Goal: Task Accomplishment & Management: Manage account settings

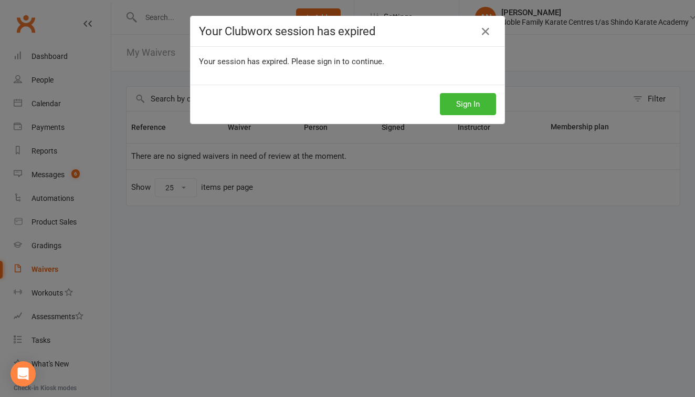
select select "25"
click at [479, 101] on button "Sign In" at bounding box center [468, 104] width 56 height 22
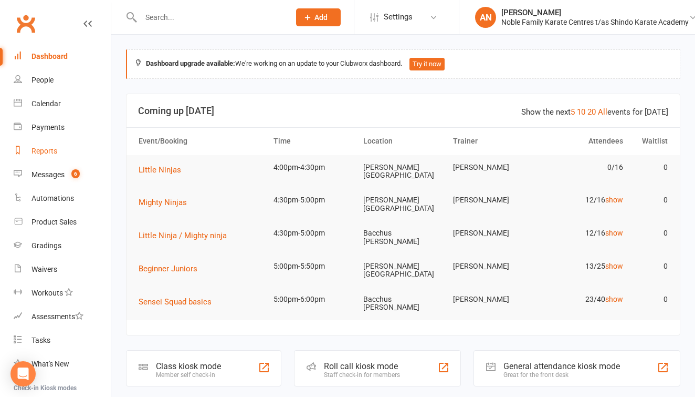
click at [47, 147] on div "Reports" at bounding box center [45, 151] width 26 height 8
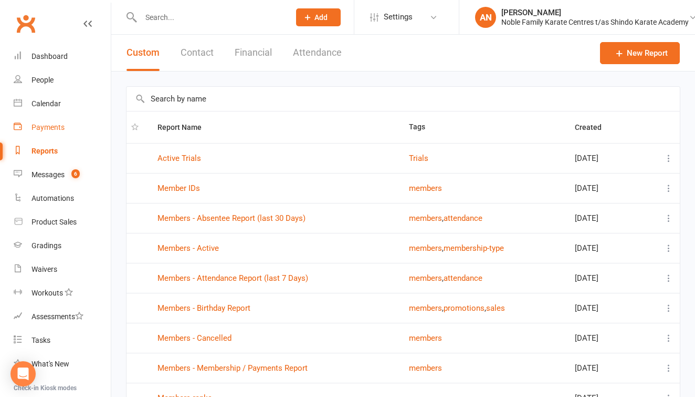
click at [53, 126] on div "Payments" at bounding box center [48, 127] width 33 height 8
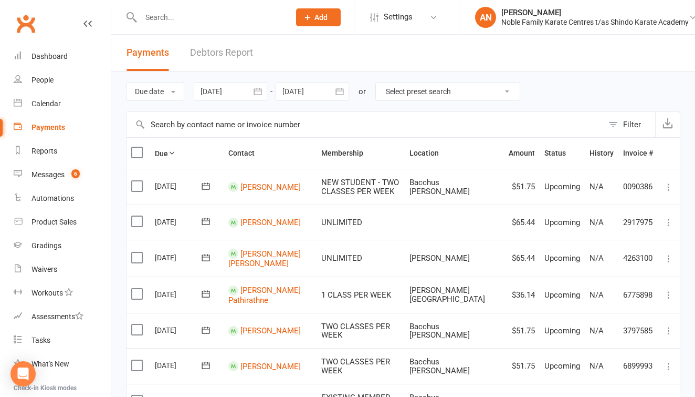
click at [227, 52] on link "Debtors Report" at bounding box center [221, 53] width 63 height 36
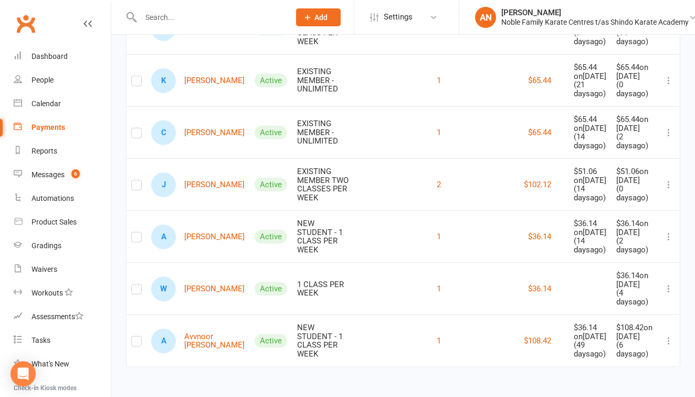
scroll to position [424, 0]
click at [201, 276] on link "W [PERSON_NAME]" at bounding box center [197, 288] width 93 height 25
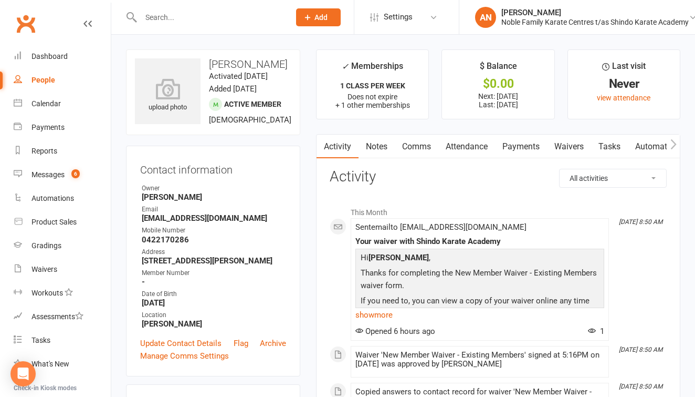
click at [527, 144] on link "Payments" at bounding box center [521, 146] width 52 height 24
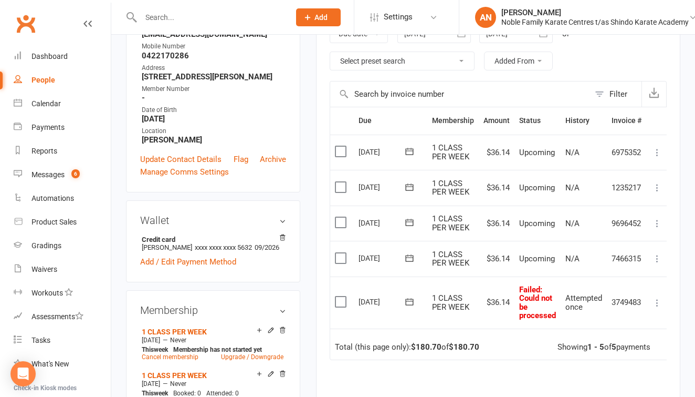
scroll to position [182, 0]
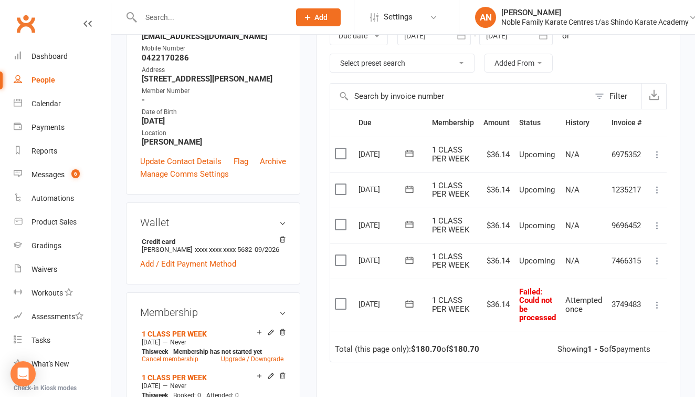
click at [660, 303] on icon at bounding box center [657, 304] width 11 height 11
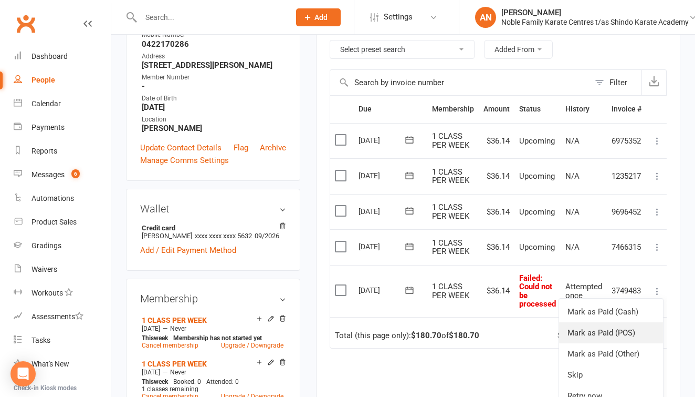
scroll to position [204, 0]
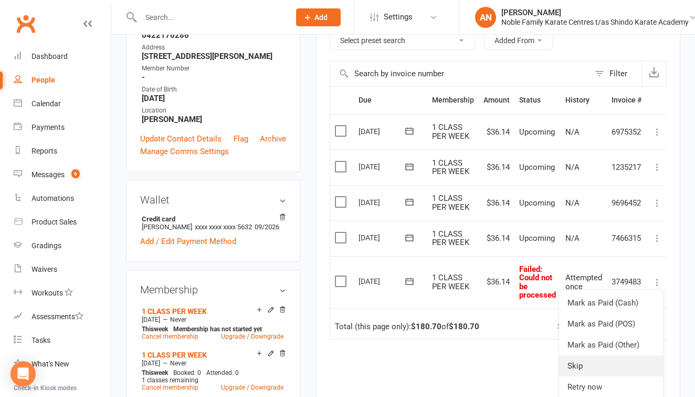
click at [599, 359] on link "Skip" at bounding box center [611, 365] width 104 height 21
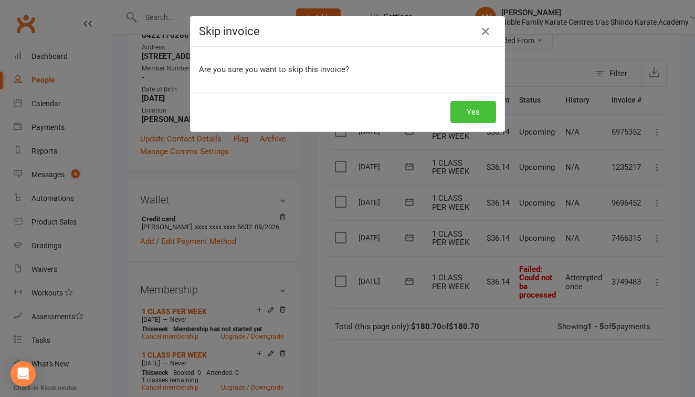
click at [482, 110] on button "Yes" at bounding box center [474, 112] width 46 height 22
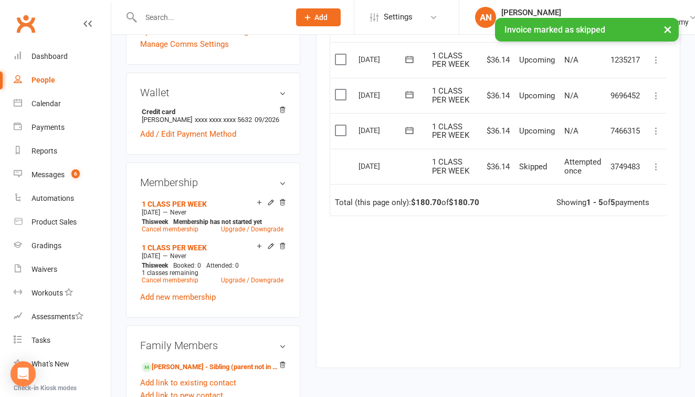
scroll to position [306, 0]
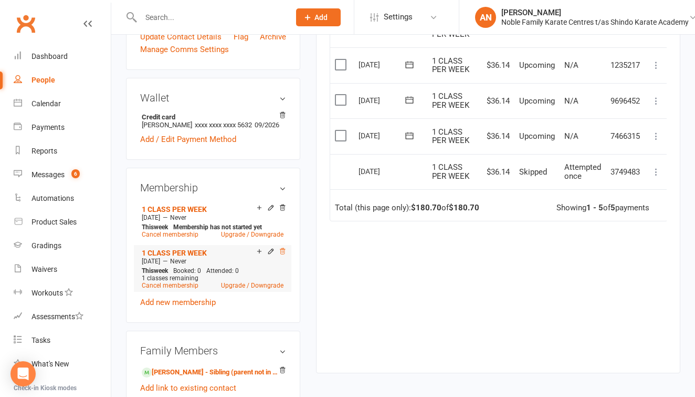
click at [282, 255] on icon at bounding box center [282, 250] width 7 height 7
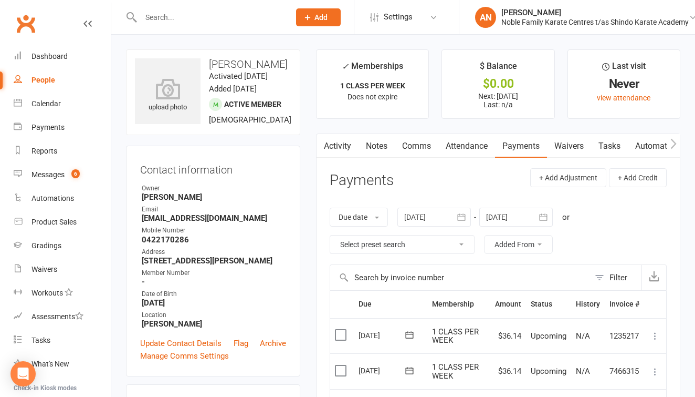
scroll to position [0, 0]
click at [55, 126] on div "Payments" at bounding box center [48, 127] width 33 height 8
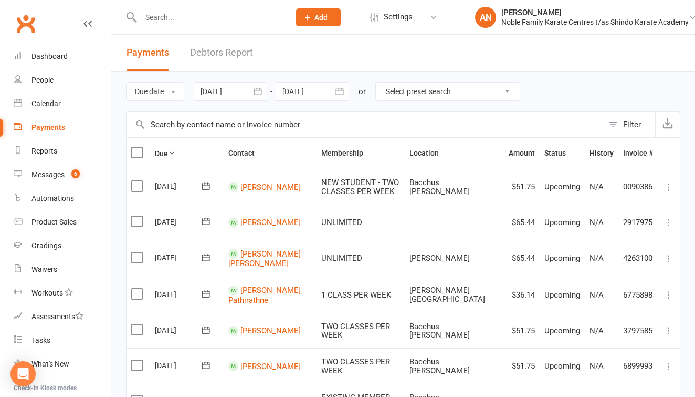
click at [236, 52] on link "Debtors Report" at bounding box center [221, 53] width 63 height 36
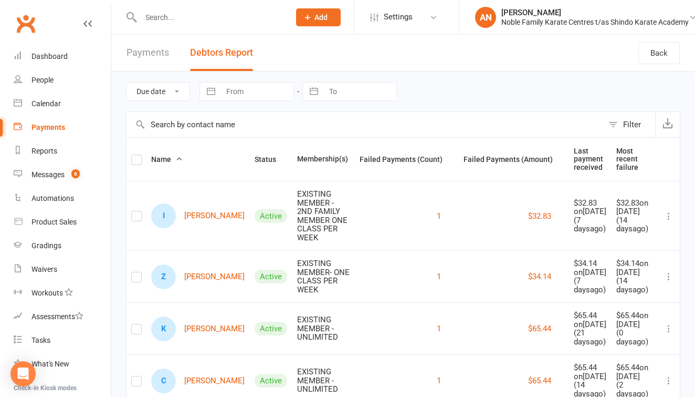
click at [164, 15] on input "text" at bounding box center [210, 17] width 145 height 15
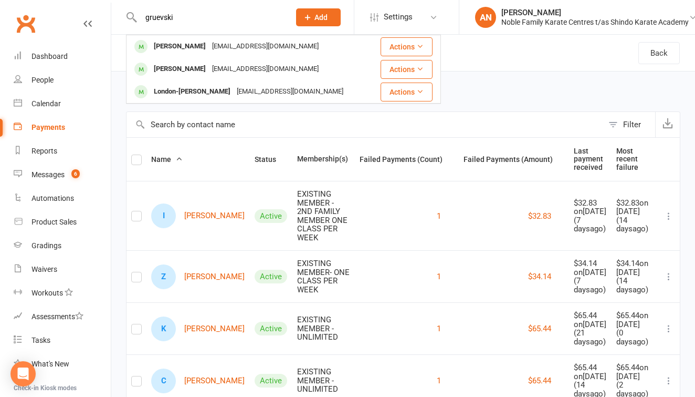
type input "Gruevski"
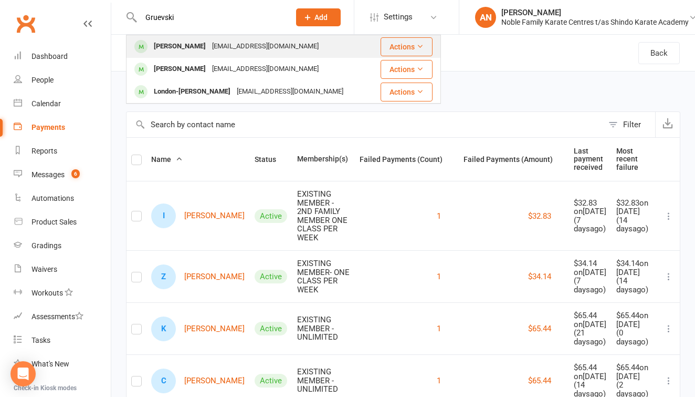
drag, startPoint x: 184, startPoint y: 34, endPoint x: 199, endPoint y: 46, distance: 18.7
click at [199, 46] on div "Dimitri Gruevski" at bounding box center [180, 46] width 58 height 15
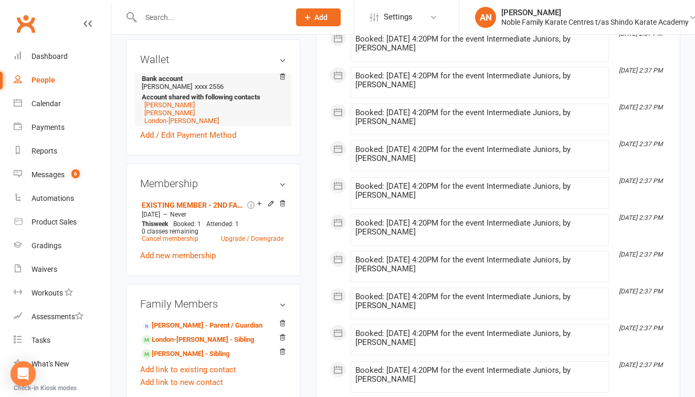
scroll to position [337, 0]
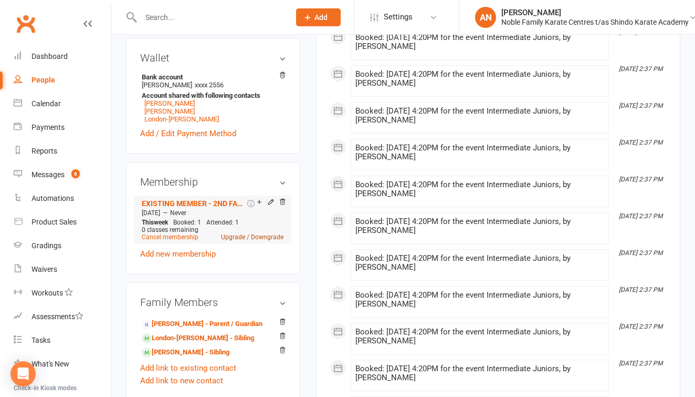
click at [228, 235] on link "Upgrade / Downgrade" at bounding box center [252, 236] width 62 height 7
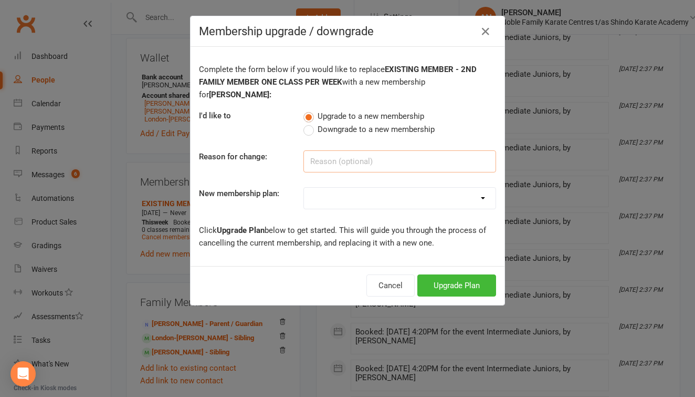
click at [373, 162] on input at bounding box center [400, 161] width 193 height 22
type input "upgrading"
select select "1"
click at [454, 284] on button "Upgrade Plan" at bounding box center [457, 285] width 79 height 22
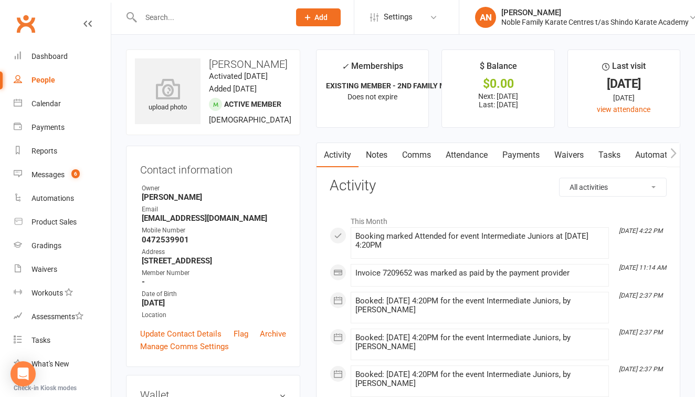
click at [518, 152] on link "Payments" at bounding box center [521, 155] width 52 height 24
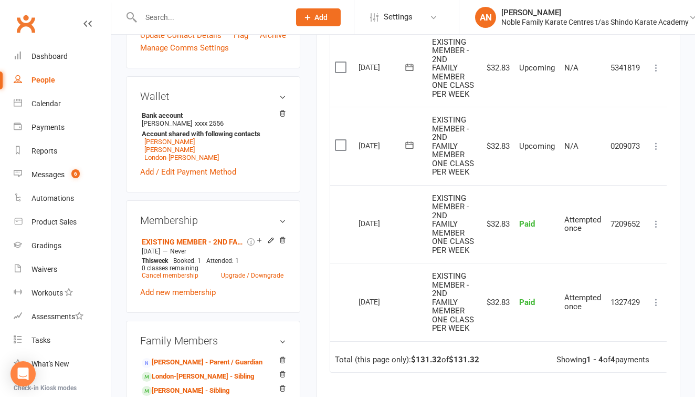
scroll to position [289, 0]
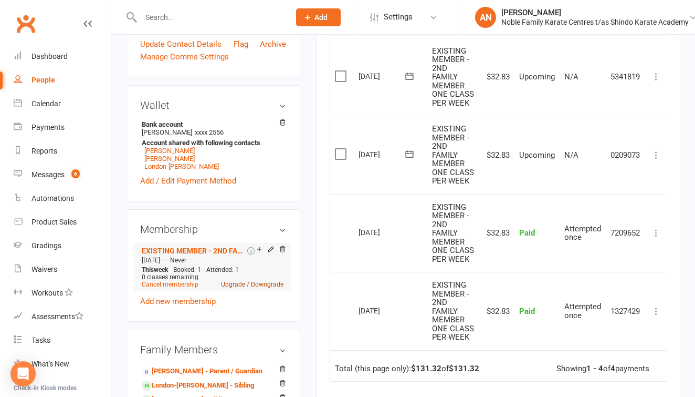
click at [238, 283] on link "Upgrade / Downgrade" at bounding box center [252, 283] width 62 height 7
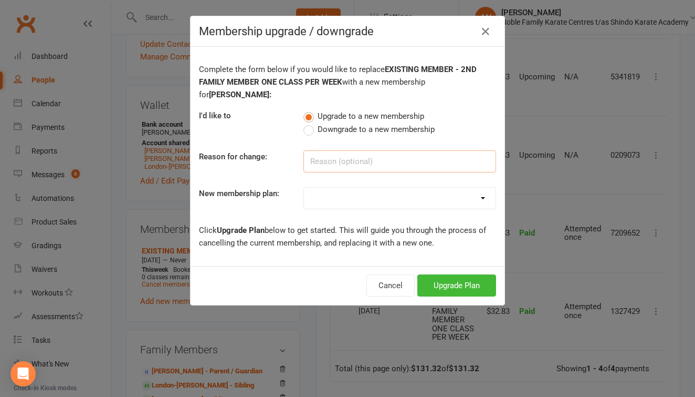
click at [328, 170] on input at bounding box center [400, 161] width 193 height 22
type input "upgrading"
click at [449, 279] on button "Upgrade Plan" at bounding box center [457, 285] width 79 height 22
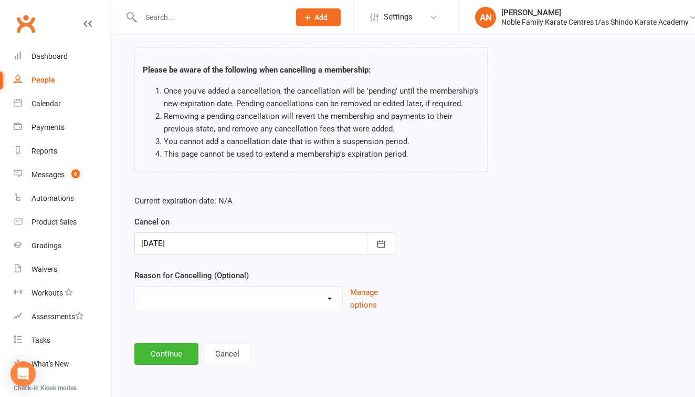
scroll to position [77, 0]
click at [165, 345] on button "Continue" at bounding box center [166, 353] width 64 height 22
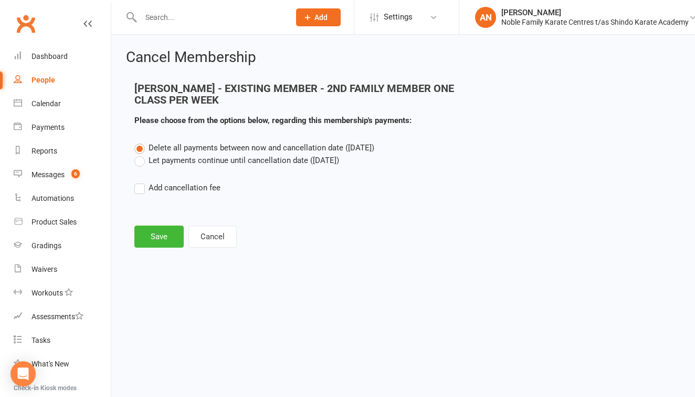
click at [140, 160] on label "Let payments continue until cancellation date (Aug 13, 2025)" at bounding box center [236, 160] width 205 height 13
click at [140, 154] on input "Let payments continue until cancellation date (Aug 13, 2025)" at bounding box center [137, 154] width 7 height 0
click at [154, 235] on button "Save" at bounding box center [158, 236] width 49 height 22
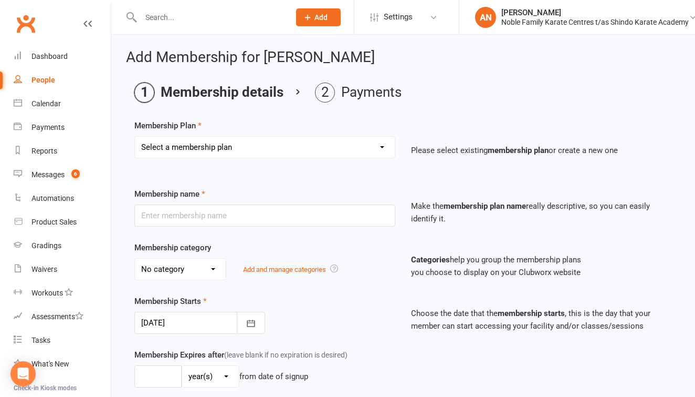
select select "2"
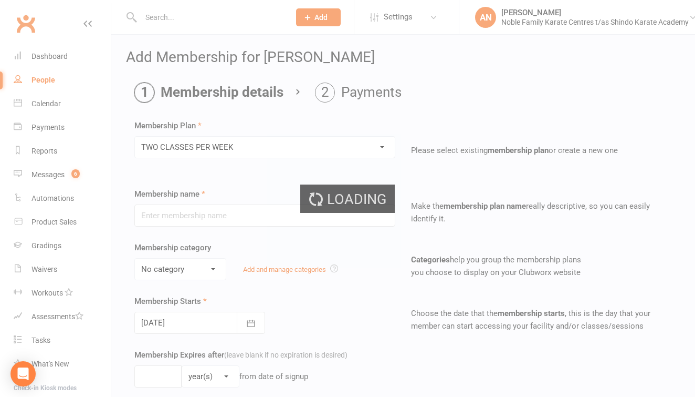
type input "TWO CLASSES PER WEEK"
select select "1"
type input "0"
type input "2"
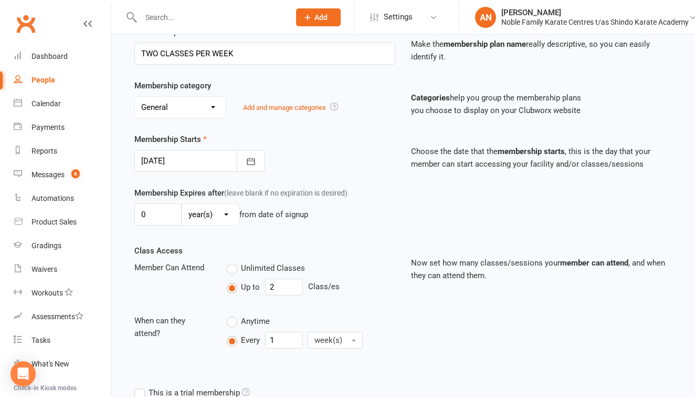
scroll to position [168, 0]
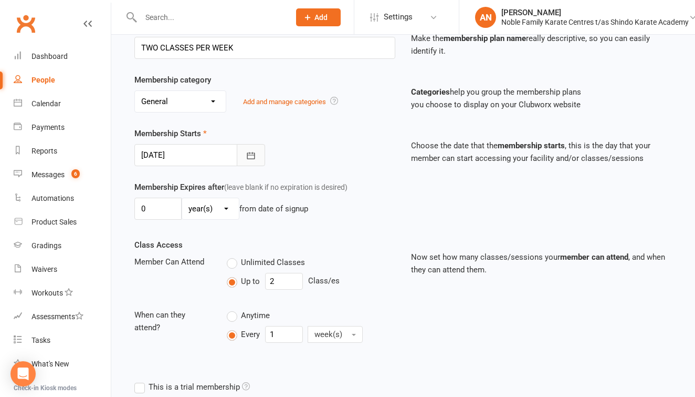
click at [251, 157] on icon "button" at bounding box center [251, 155] width 11 height 11
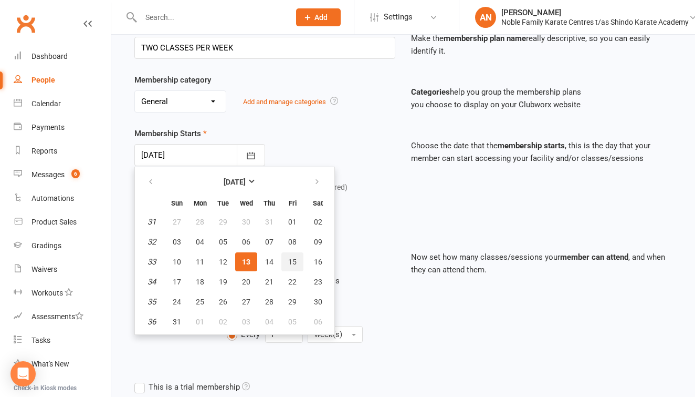
click at [292, 258] on span "15" at bounding box center [292, 261] width 8 height 8
type input "15 Aug 2025"
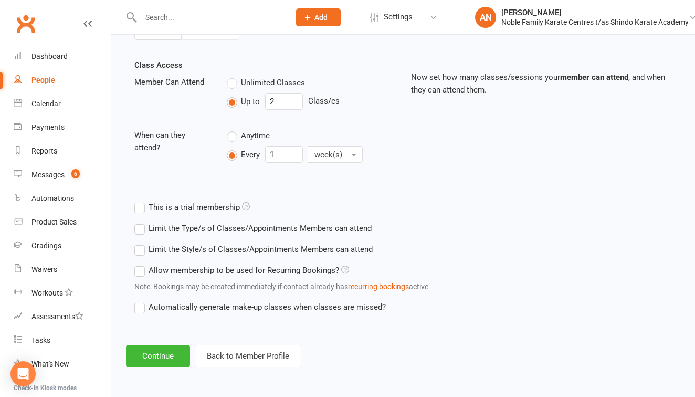
scroll to position [356, 0]
click at [156, 345] on button "Continue" at bounding box center [158, 356] width 64 height 22
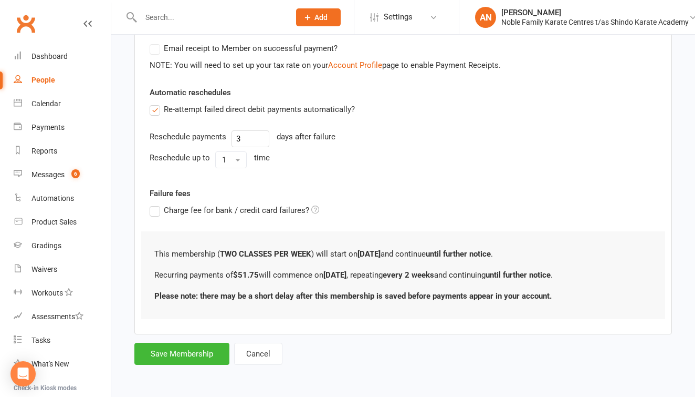
scroll to position [333, 0]
click at [189, 342] on button "Save Membership" at bounding box center [181, 353] width 95 height 22
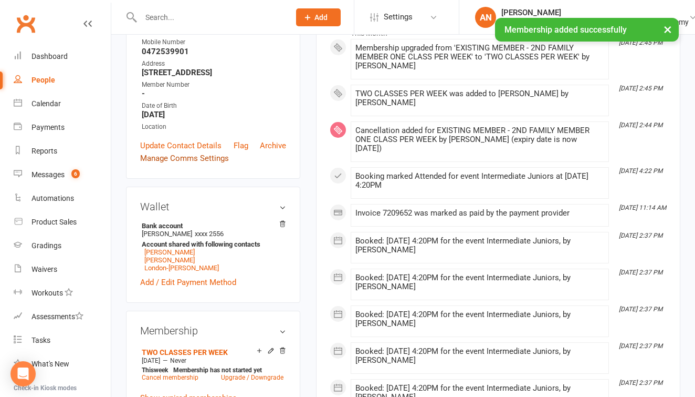
scroll to position [195, 0]
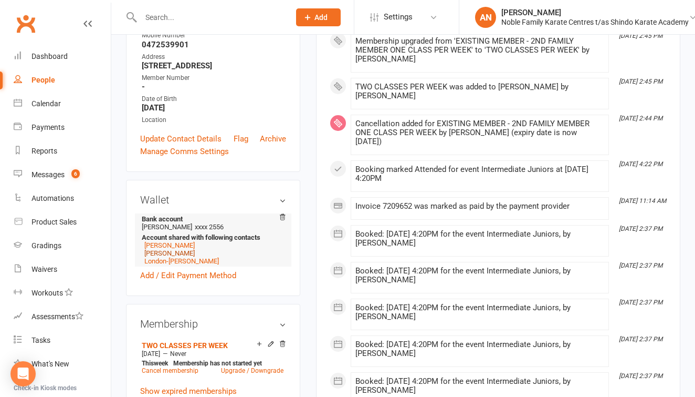
click at [187, 252] on link "Cooper-riley Gruevski" at bounding box center [169, 253] width 50 height 8
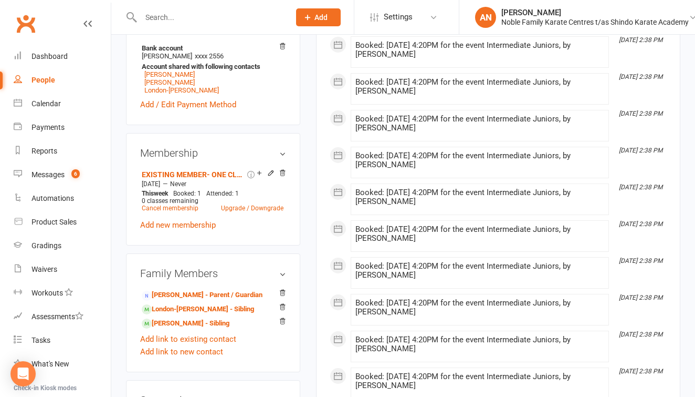
scroll to position [367, 0]
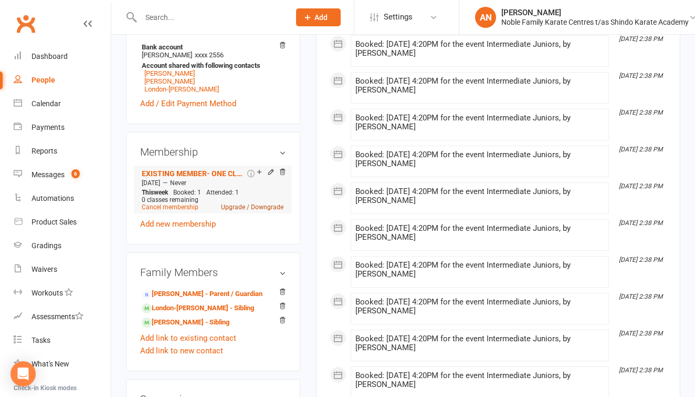
click at [234, 211] on link "Upgrade / Downgrade" at bounding box center [252, 206] width 62 height 7
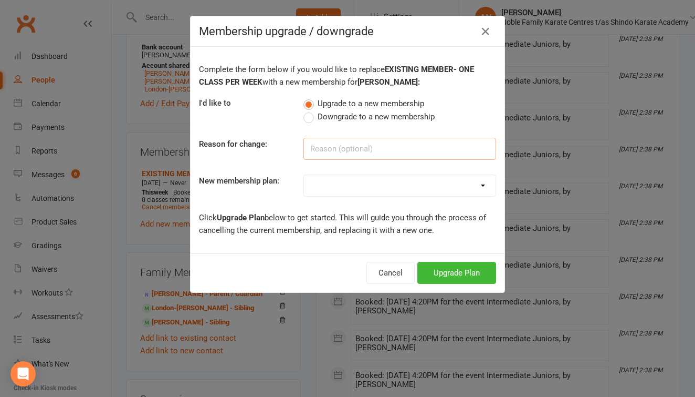
click at [316, 152] on input at bounding box center [400, 149] width 193 height 22
type input "upgrading"
select select "1"
click at [456, 272] on button "Upgrade Plan" at bounding box center [457, 273] width 79 height 22
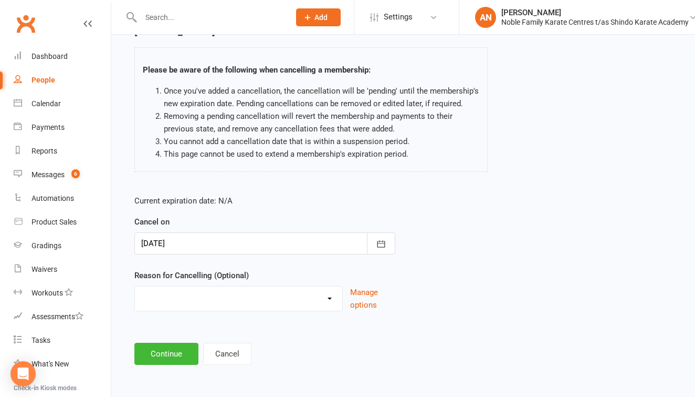
scroll to position [66, 0]
click at [178, 343] on button "Continue" at bounding box center [166, 353] width 64 height 22
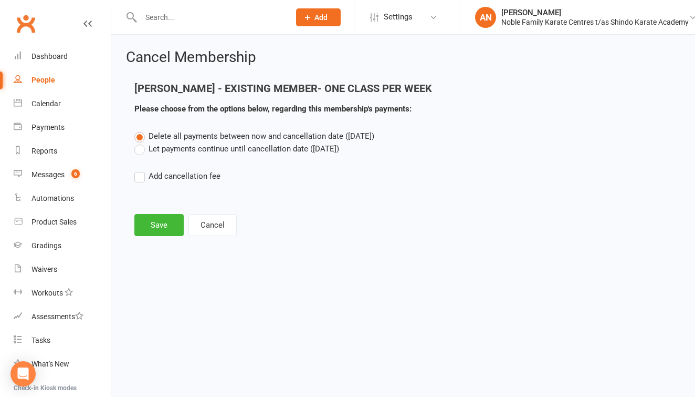
click at [138, 148] on label "Let payments continue until cancellation date (Aug 13, 2025)" at bounding box center [236, 148] width 205 height 13
click at [138, 142] on input "Let payments continue until cancellation date (Aug 13, 2025)" at bounding box center [137, 142] width 7 height 0
click at [152, 225] on button "Save" at bounding box center [158, 225] width 49 height 22
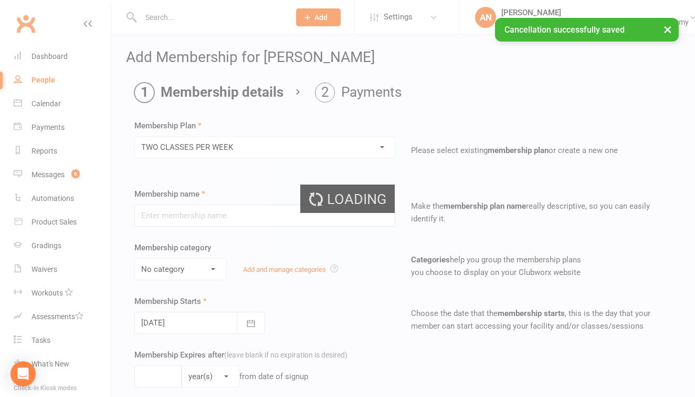
type input "TWO CLASSES PER WEEK"
select select "1"
type input "0"
type input "2"
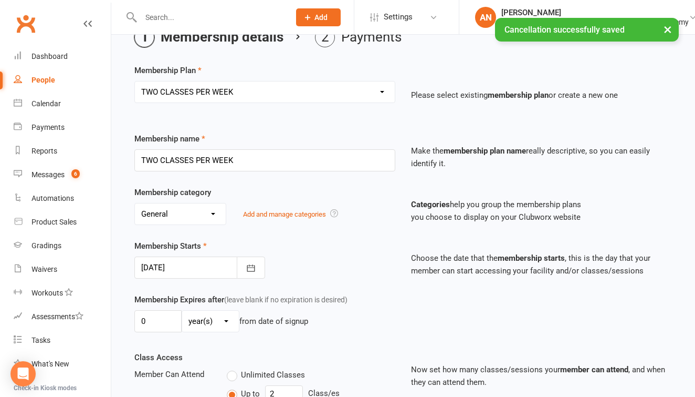
scroll to position [85, 0]
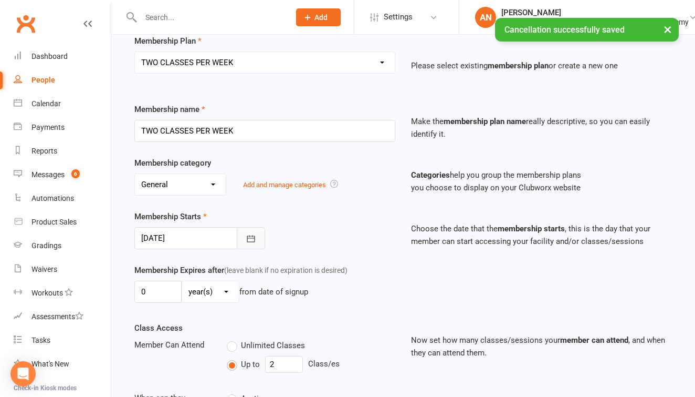
click at [257, 238] on button "button" at bounding box center [251, 238] width 28 height 22
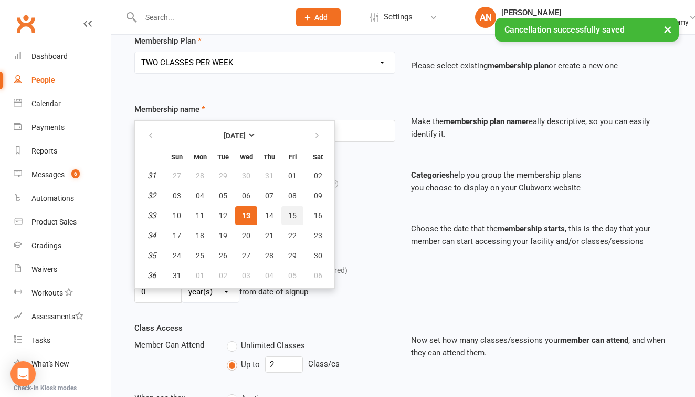
click at [290, 216] on span "15" at bounding box center [292, 215] width 8 height 8
type input "15 Aug 2025"
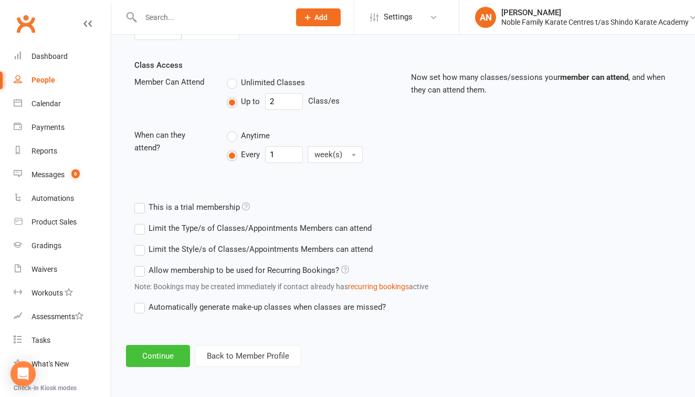
scroll to position [356, 0]
click at [151, 345] on button "Continue" at bounding box center [158, 356] width 64 height 22
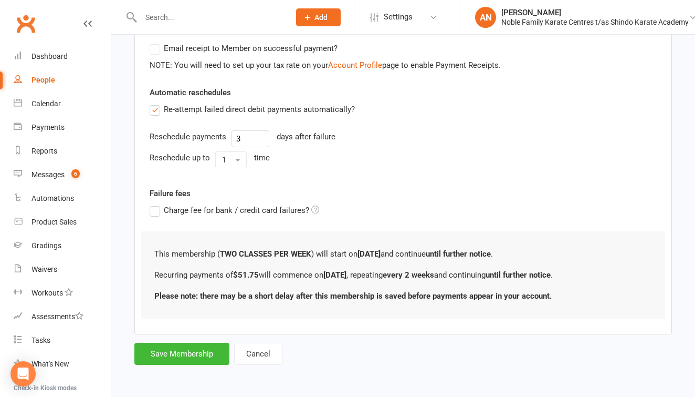
scroll to position [333, 0]
click at [201, 342] on button "Save Membership" at bounding box center [181, 353] width 95 height 22
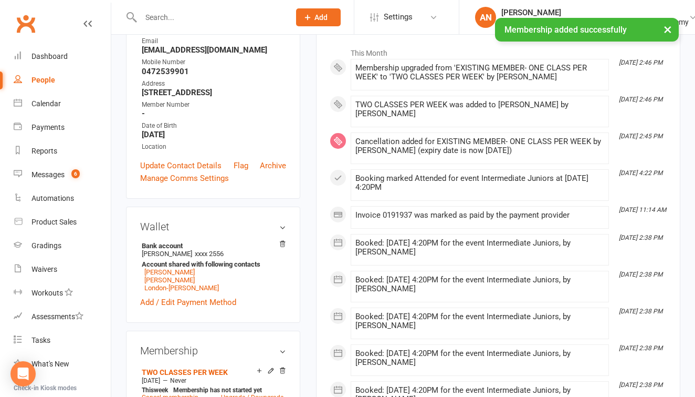
scroll to position [170, 0]
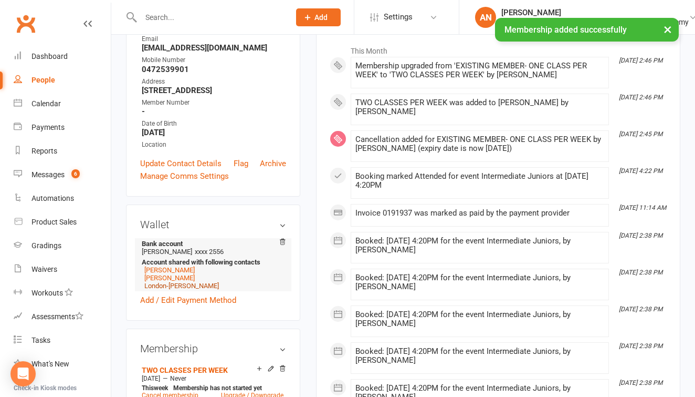
click at [194, 289] on link "London-jhye Gruevski" at bounding box center [181, 285] width 75 height 8
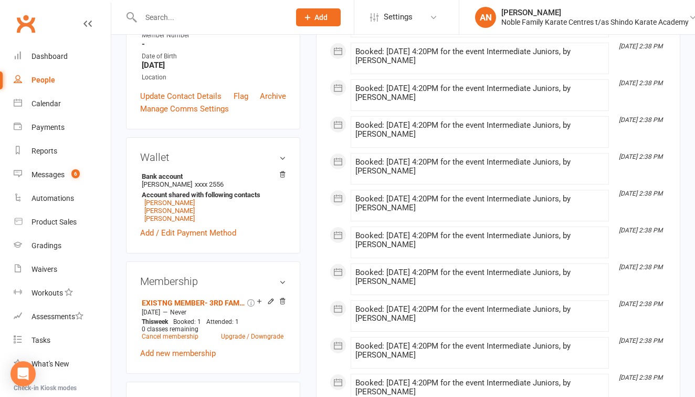
scroll to position [249, 0]
click at [235, 335] on link "Upgrade / Downgrade" at bounding box center [252, 335] width 62 height 7
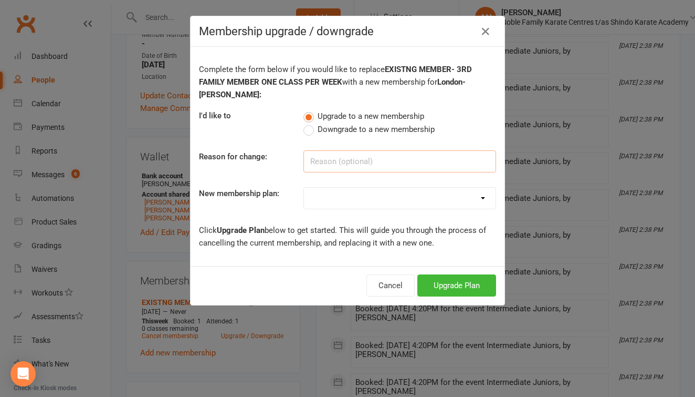
click at [355, 160] on input at bounding box center [400, 161] width 193 height 22
type input "upgrading"
click at [484, 34] on icon "button" at bounding box center [485, 31] width 13 height 13
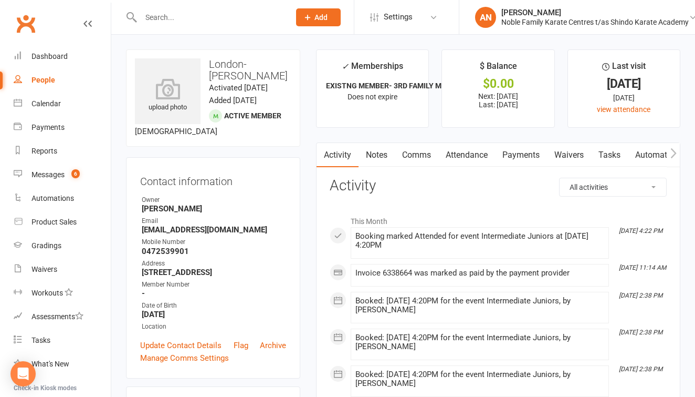
scroll to position [0, 0]
click at [53, 123] on div "Payments" at bounding box center [48, 127] width 33 height 8
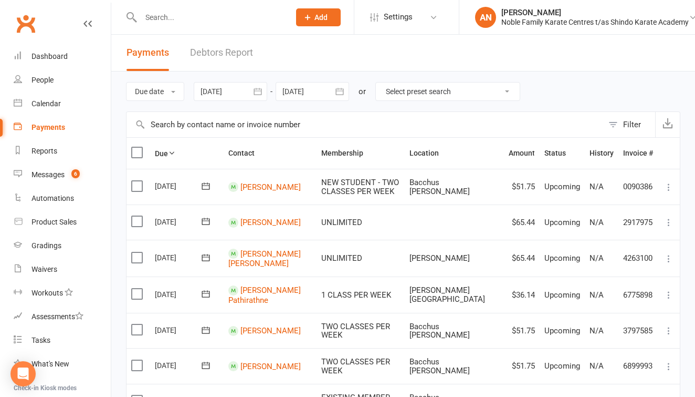
click at [224, 52] on link "Debtors Report" at bounding box center [221, 53] width 63 height 36
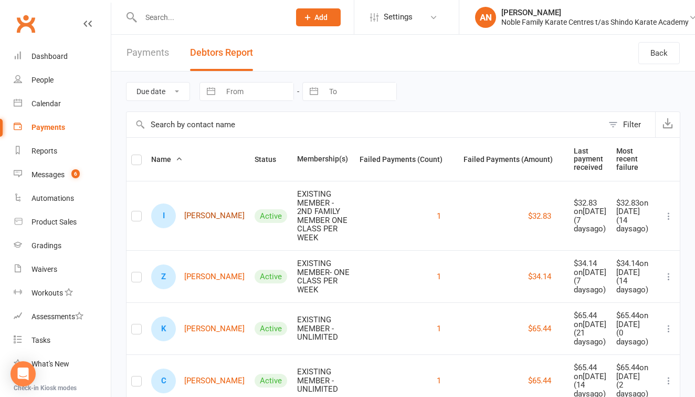
click at [195, 220] on link "I Isaac Ationne" at bounding box center [197, 215] width 93 height 25
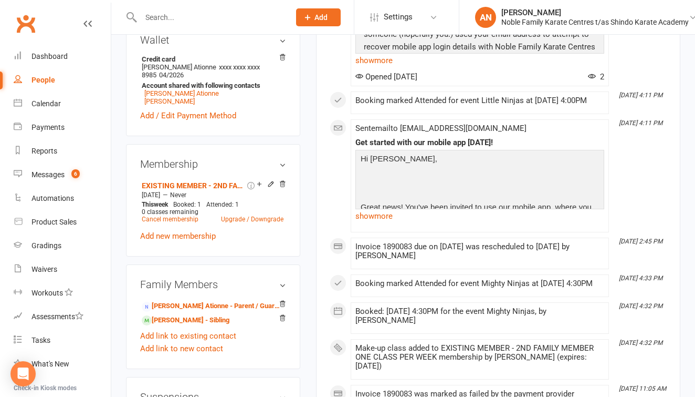
scroll to position [366, 0]
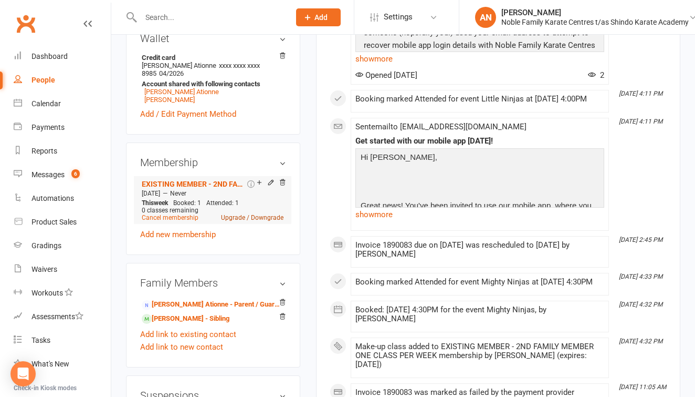
click at [247, 221] on link "Upgrade / Downgrade" at bounding box center [252, 217] width 62 height 7
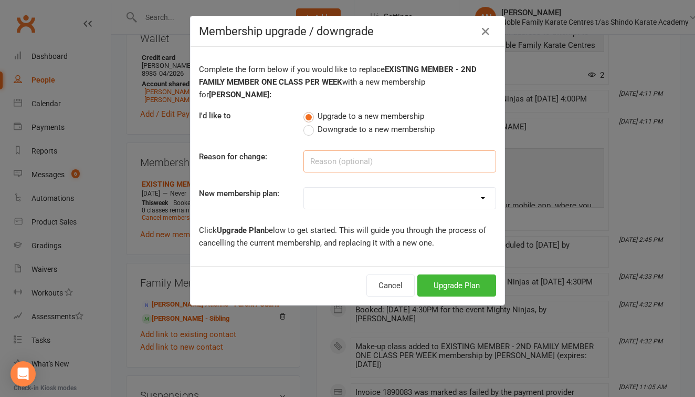
click at [380, 150] on input at bounding box center [400, 161] width 193 height 22
type input "financial difficulty"
select select "4"
click at [439, 274] on button "Upgrade Plan" at bounding box center [457, 285] width 79 height 22
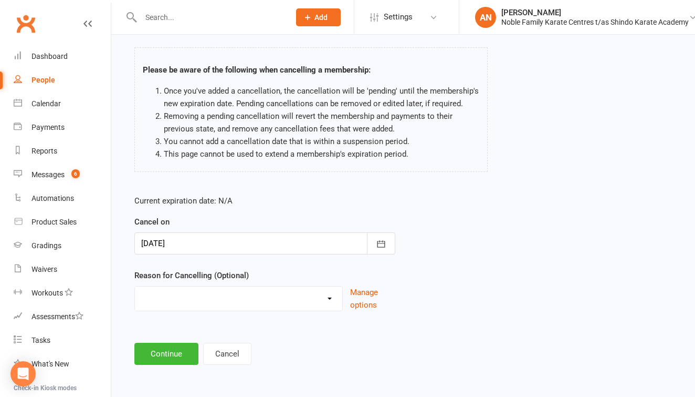
scroll to position [77, 0]
click at [178, 346] on button "Continue" at bounding box center [166, 353] width 64 height 22
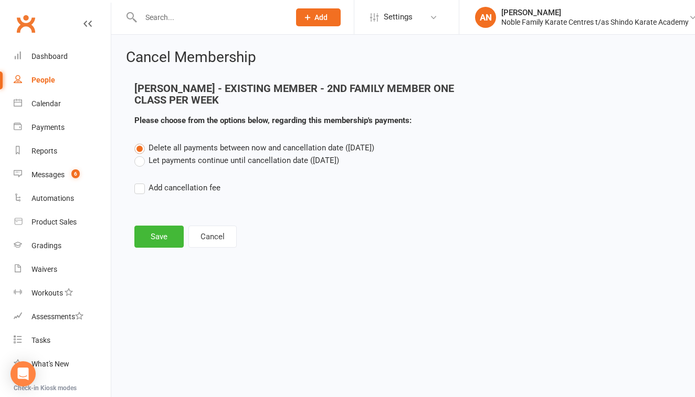
scroll to position [0, 0]
click at [138, 160] on label "Let payments continue until cancellation date (Aug 13, 2025)" at bounding box center [236, 160] width 205 height 13
click at [138, 154] on input "Let payments continue until cancellation date (Aug 13, 2025)" at bounding box center [137, 154] width 7 height 0
click at [155, 234] on button "Save" at bounding box center [158, 236] width 49 height 22
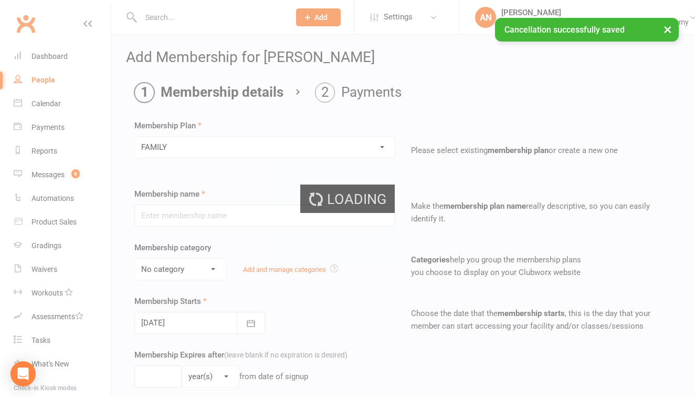
type input "FAMILY"
select select "1"
type input "0"
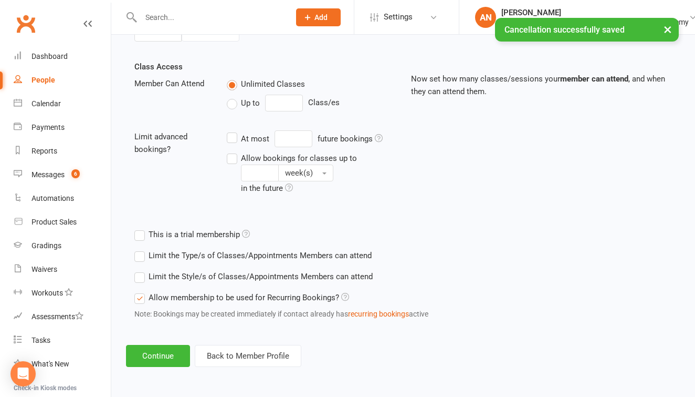
scroll to position [354, 0]
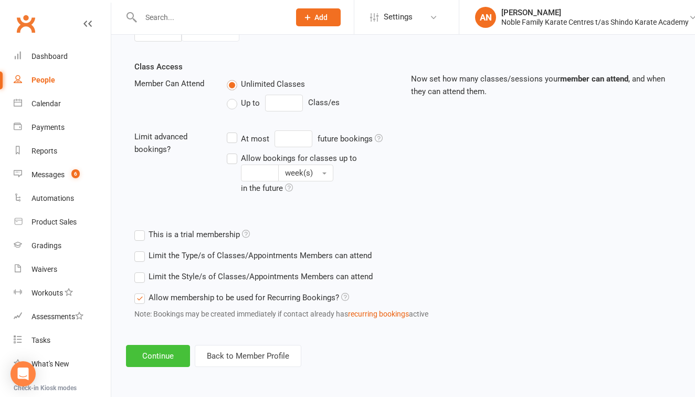
click at [159, 345] on button "Continue" at bounding box center [158, 356] width 64 height 22
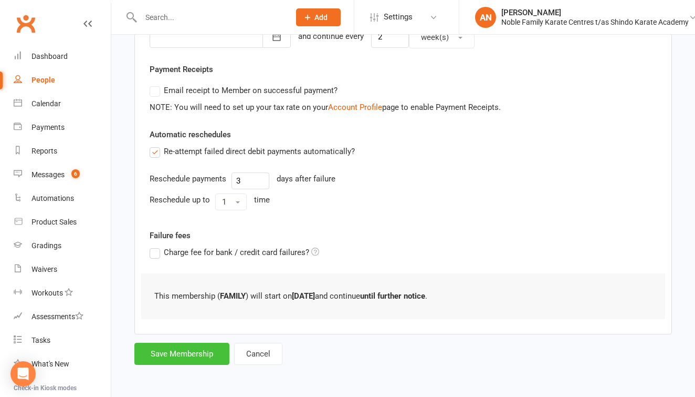
scroll to position [291, 0]
click at [183, 342] on button "Save Membership" at bounding box center [181, 353] width 95 height 22
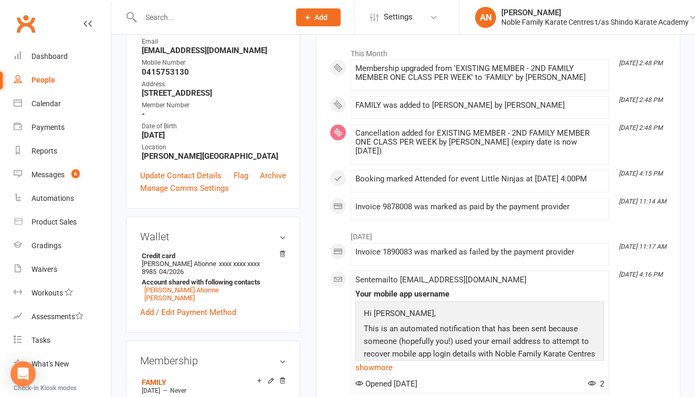
scroll to position [182, 0]
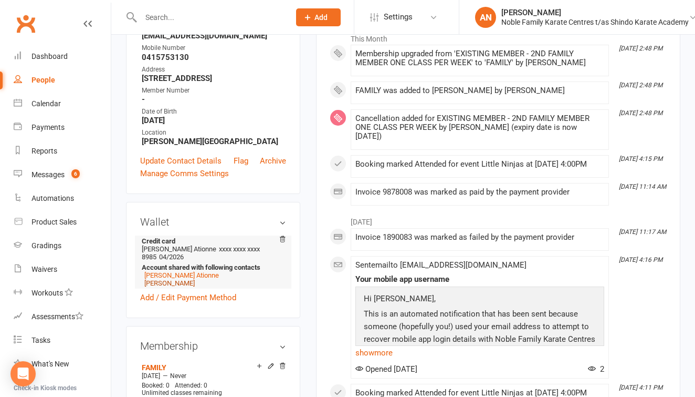
click at [155, 287] on link "Zayn Ationne" at bounding box center [169, 283] width 50 height 8
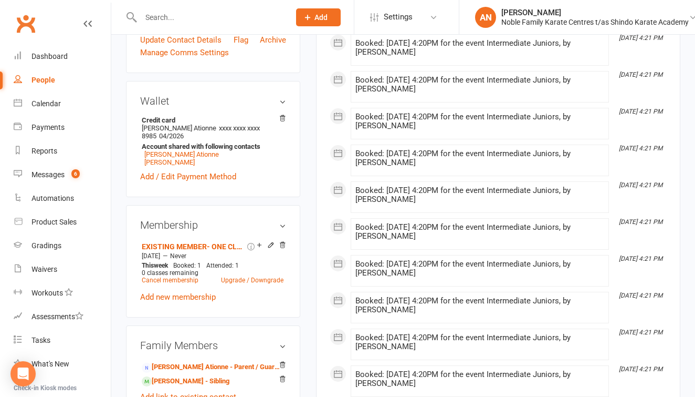
scroll to position [309, 0]
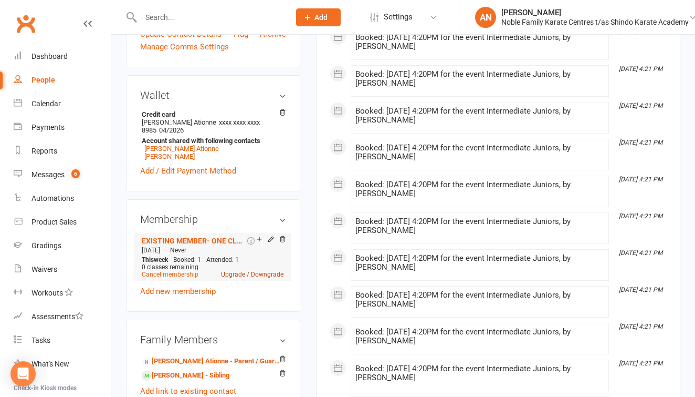
click at [260, 278] on link "Upgrade / Downgrade" at bounding box center [252, 273] width 62 height 7
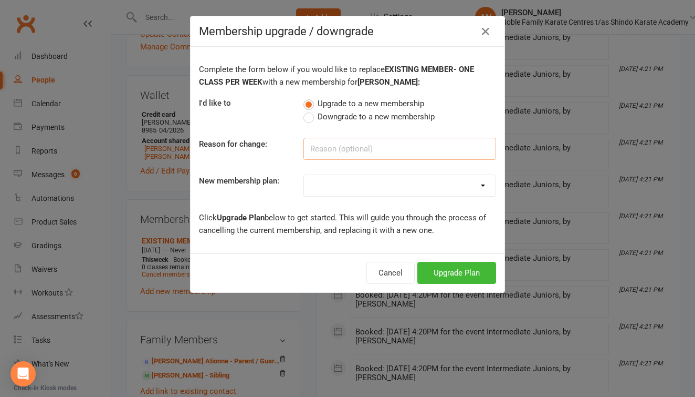
click at [341, 154] on input at bounding box center [400, 149] width 193 height 22
type input "financial difficulty"
select select "4"
click at [442, 268] on button "Upgrade Plan" at bounding box center [457, 273] width 79 height 22
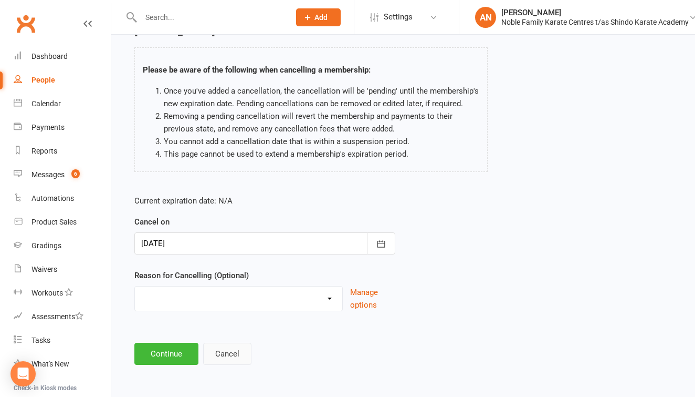
scroll to position [66, 0]
click at [174, 344] on button "Continue" at bounding box center [166, 353] width 64 height 22
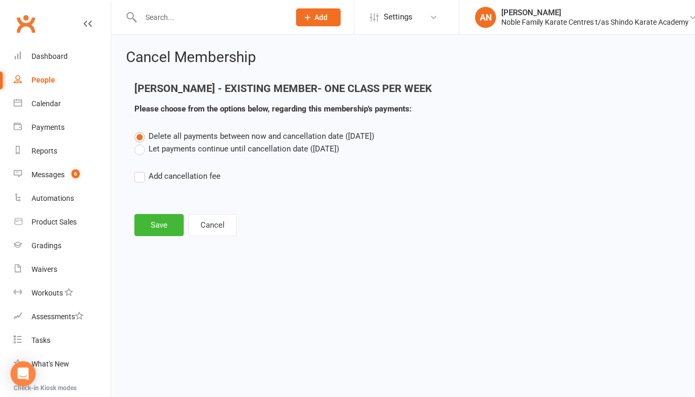
scroll to position [0, 0]
click at [139, 149] on label "Let payments continue until cancellation date (Aug 13, 2025)" at bounding box center [236, 148] width 205 height 13
click at [139, 142] on input "Let payments continue until cancellation date (Aug 13, 2025)" at bounding box center [137, 142] width 7 height 0
click at [151, 222] on button "Save" at bounding box center [158, 225] width 49 height 22
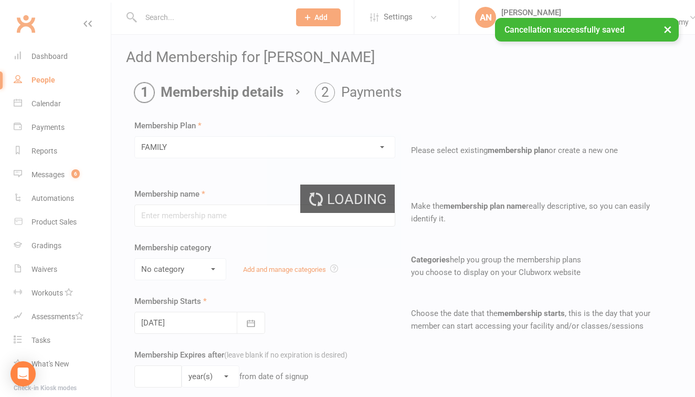
type input "FAMILY"
select select "1"
type input "0"
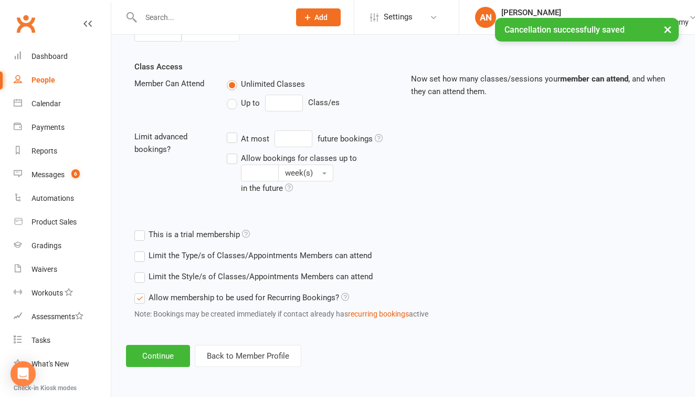
scroll to position [354, 0]
click at [155, 347] on button "Continue" at bounding box center [158, 356] width 64 height 22
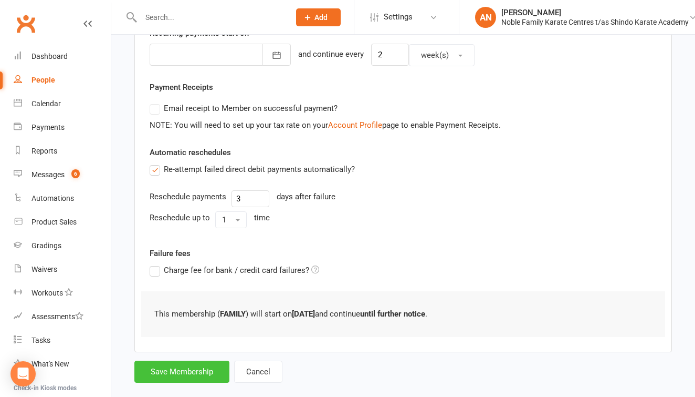
scroll to position [278, 0]
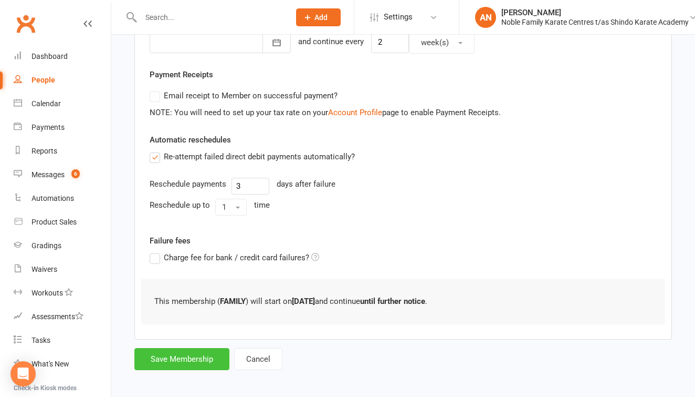
click at [180, 356] on button "Save Membership" at bounding box center [181, 359] width 95 height 22
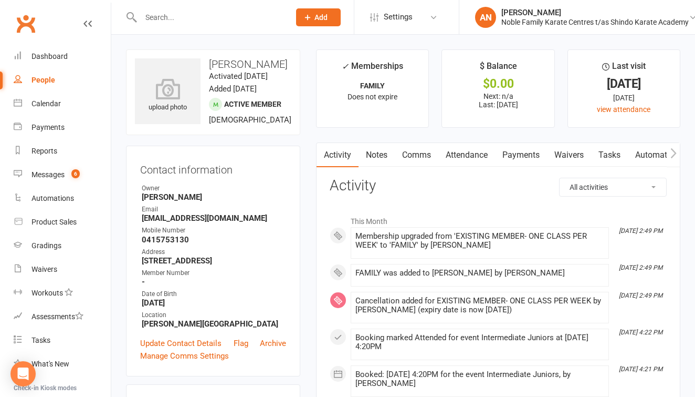
click at [164, 22] on input "text" at bounding box center [210, 17] width 145 height 15
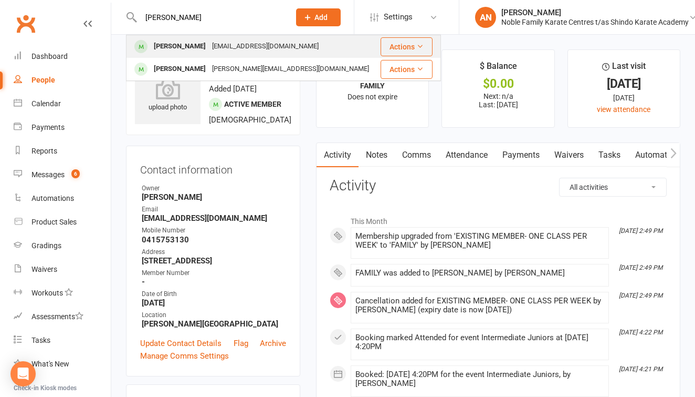
type input "pearce"
click at [209, 46] on div "angeline9120@outlook.com" at bounding box center [265, 46] width 113 height 15
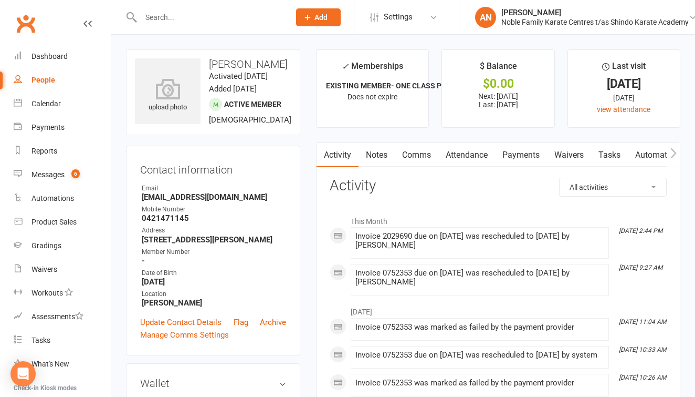
click at [524, 150] on link "Payments" at bounding box center [521, 155] width 52 height 24
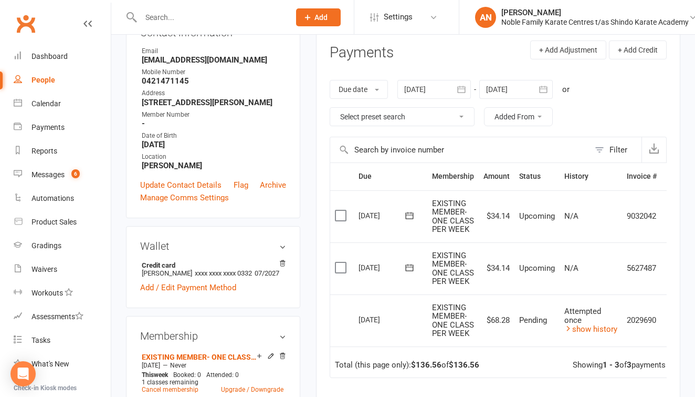
scroll to position [135, 0]
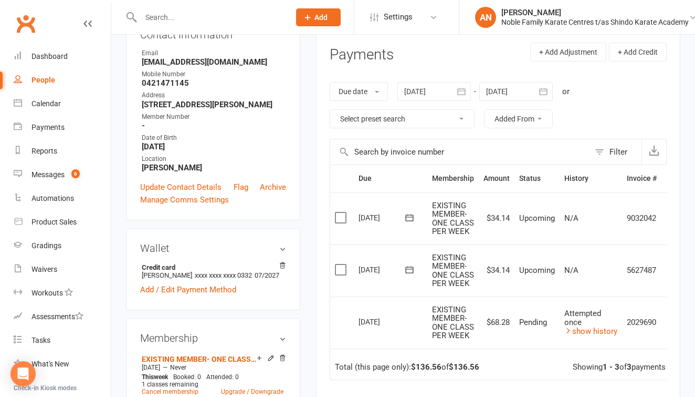
click at [461, 89] on icon "button" at bounding box center [461, 91] width 8 height 7
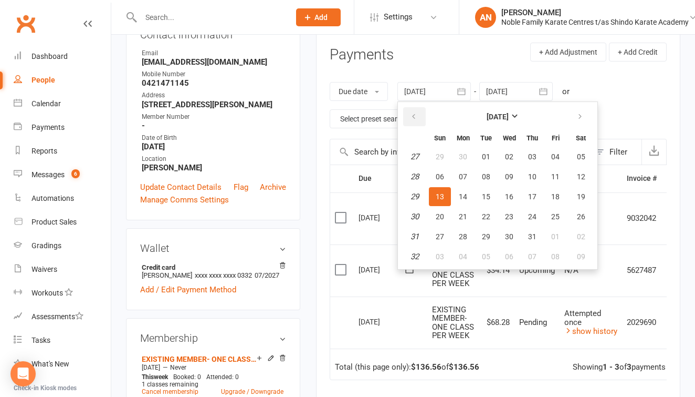
click at [413, 116] on icon "button" at bounding box center [413, 116] width 7 height 8
click at [442, 155] on span "01" at bounding box center [440, 156] width 8 height 8
type input "01 Jun 2025"
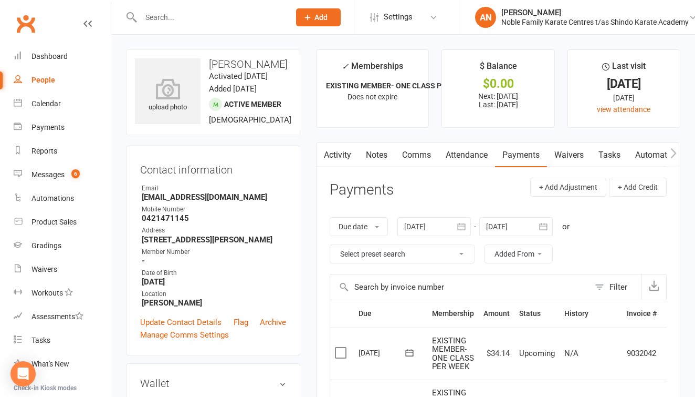
scroll to position [0, 0]
click at [157, 17] on input "text" at bounding box center [210, 17] width 145 height 15
click at [57, 128] on div "Payments" at bounding box center [48, 127] width 33 height 8
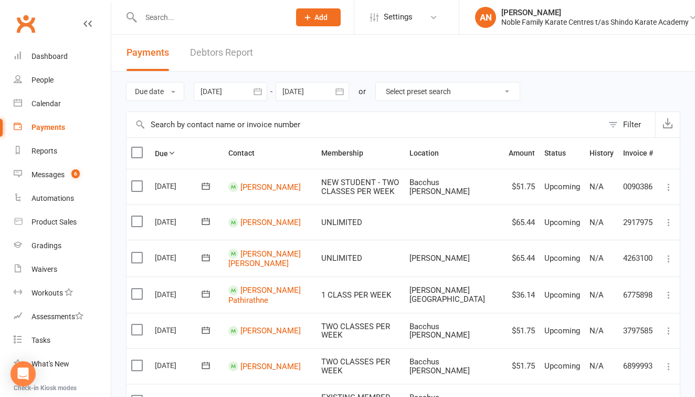
click at [220, 53] on link "Debtors Report" at bounding box center [221, 53] width 63 height 36
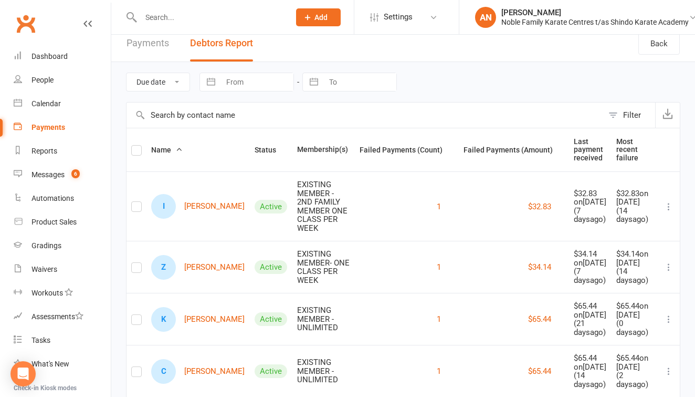
scroll to position [1, 0]
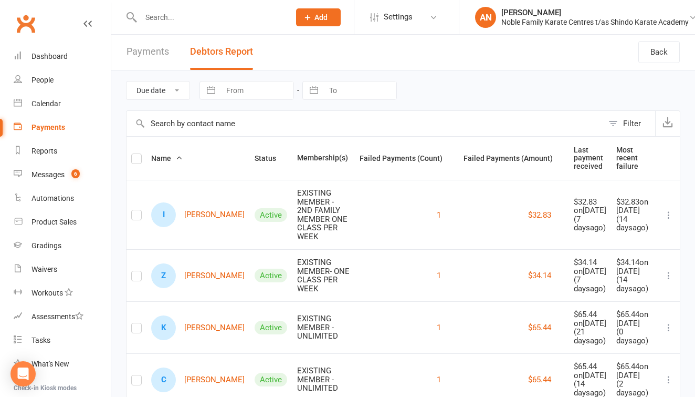
click at [667, 219] on icon at bounding box center [669, 215] width 11 height 11
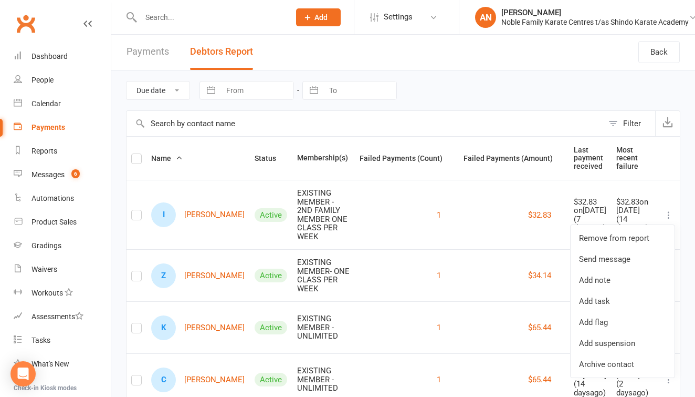
click at [667, 219] on icon at bounding box center [669, 215] width 11 height 11
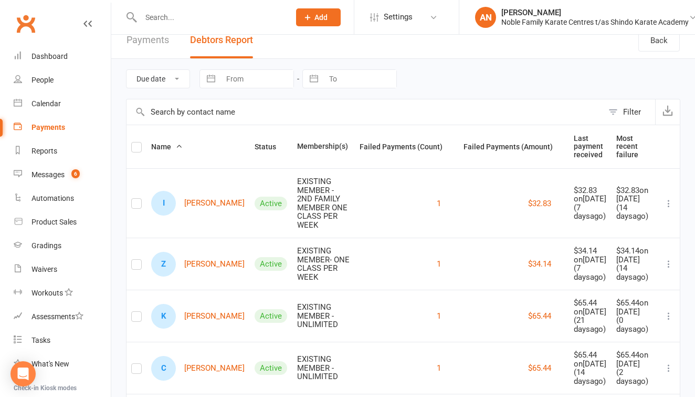
scroll to position [12, 0]
click at [668, 206] on icon at bounding box center [669, 204] width 11 height 11
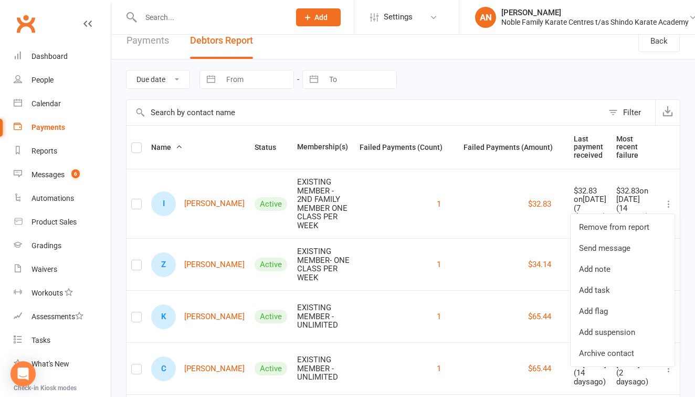
click at [668, 206] on icon at bounding box center [669, 204] width 11 height 11
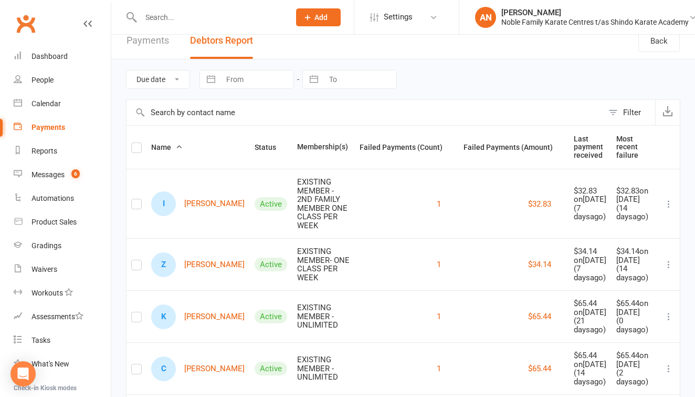
click at [668, 206] on icon at bounding box center [669, 204] width 11 height 11
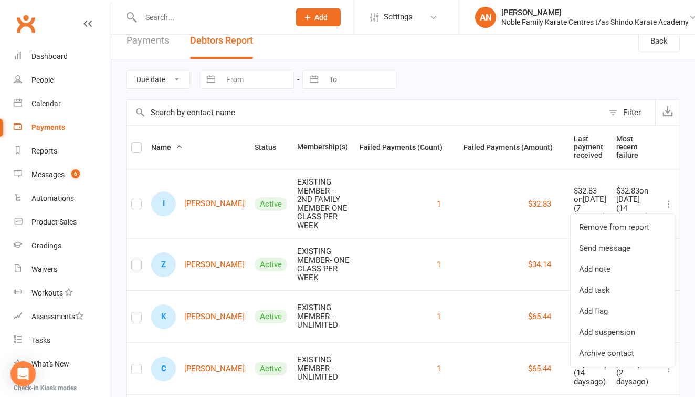
click at [668, 208] on icon at bounding box center [669, 204] width 11 height 11
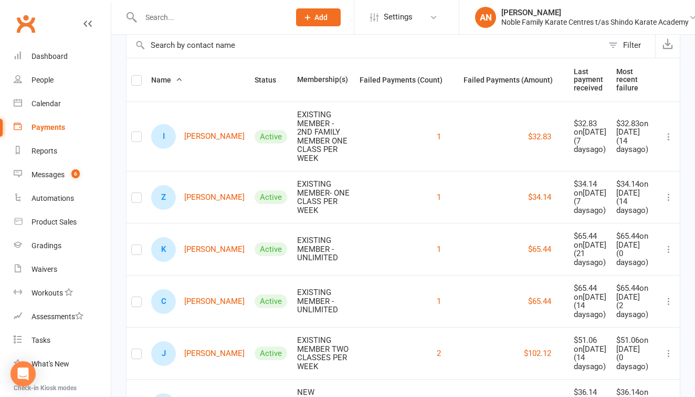
scroll to position [69, 0]
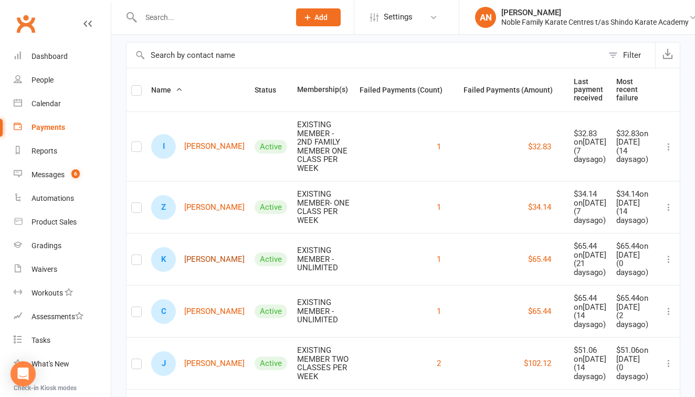
click at [194, 272] on link "K Kobe Hilton" at bounding box center [197, 259] width 93 height 25
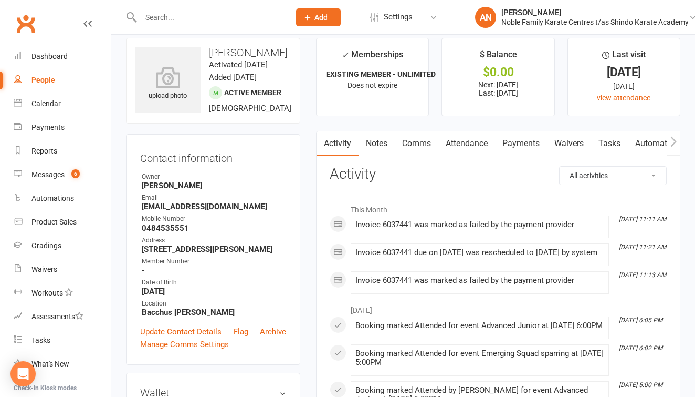
scroll to position [5, 0]
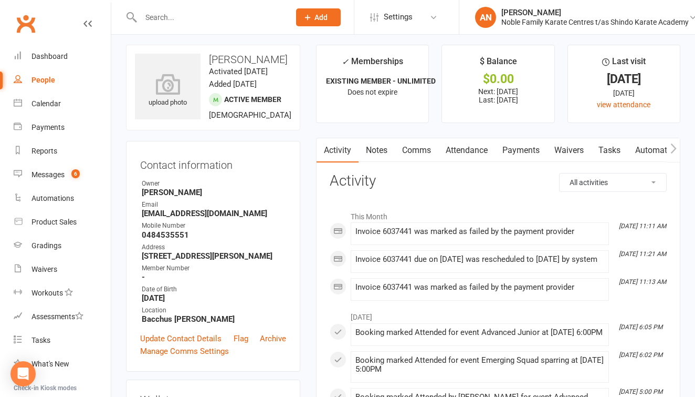
click at [521, 149] on link "Payments" at bounding box center [521, 150] width 52 height 24
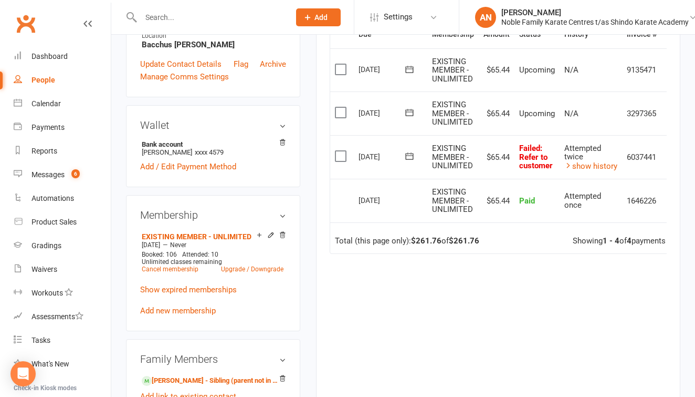
scroll to position [279, 0]
click at [579, 162] on link "show history" at bounding box center [591, 165] width 53 height 9
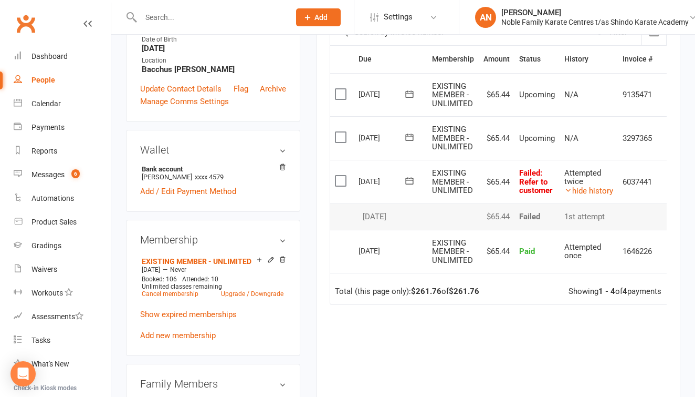
scroll to position [255, 0]
click at [50, 125] on div "Payments" at bounding box center [48, 127] width 33 height 8
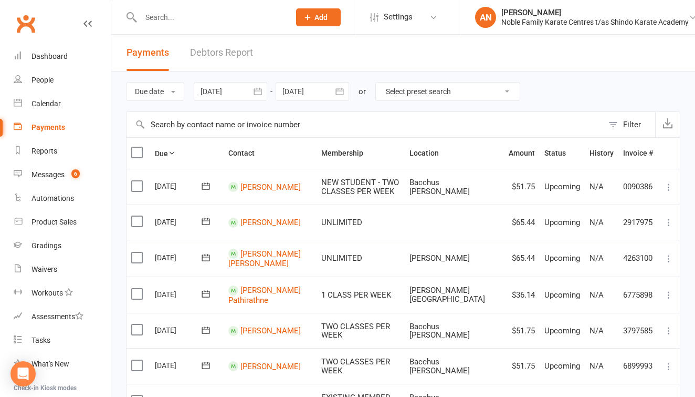
click at [221, 50] on link "Debtors Report" at bounding box center [221, 53] width 63 height 36
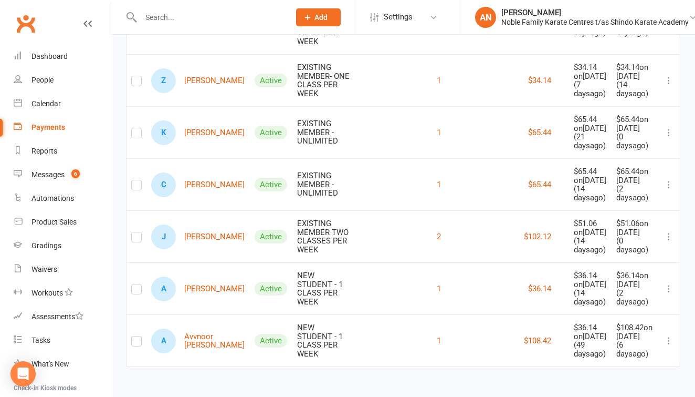
scroll to position [216, 0]
click at [195, 197] on link "C Carter Noa" at bounding box center [197, 184] width 93 height 25
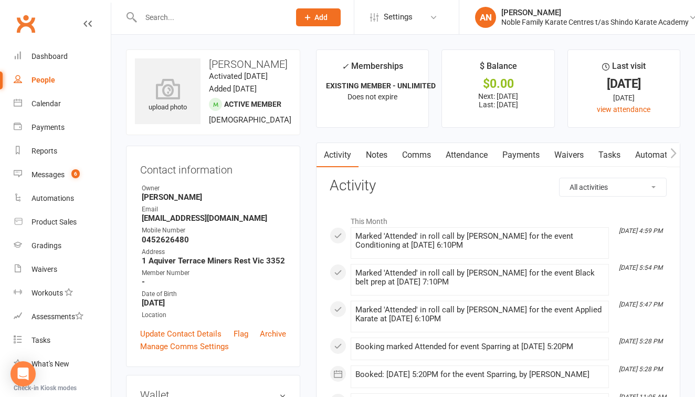
click at [519, 154] on link "Payments" at bounding box center [521, 155] width 52 height 24
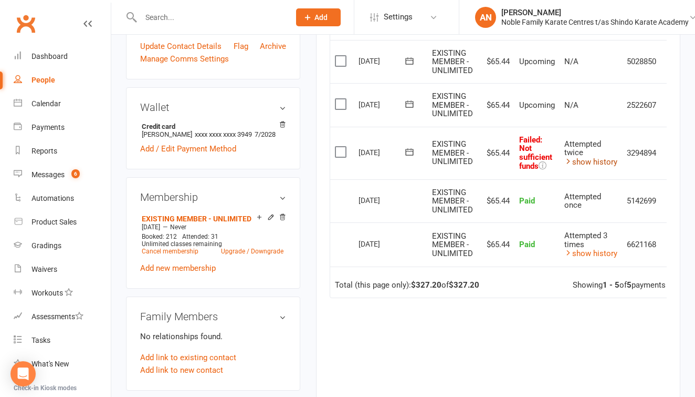
scroll to position [287, 0]
click at [594, 157] on link "show history" at bounding box center [591, 161] width 53 height 9
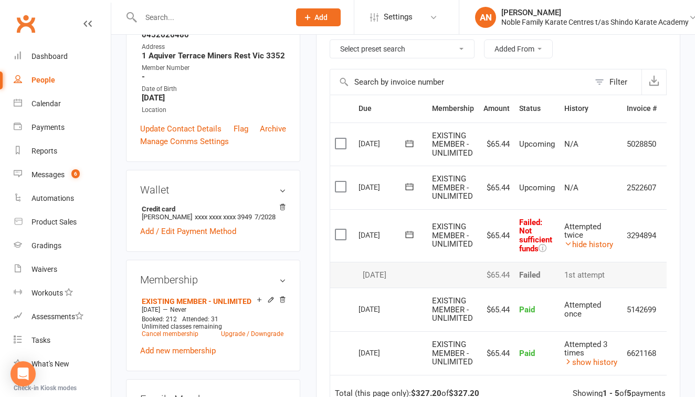
scroll to position [203, 0]
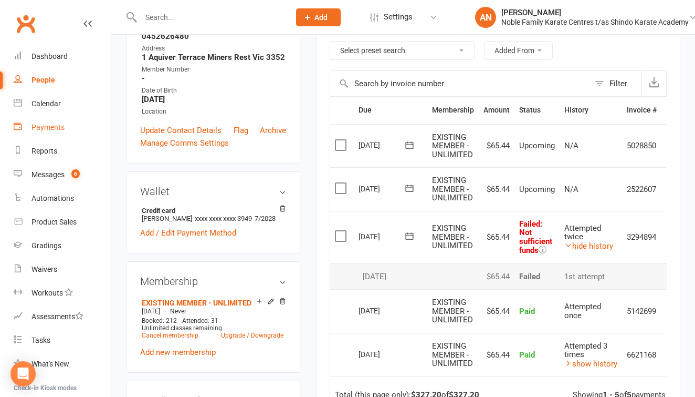
click at [56, 124] on div "Payments" at bounding box center [48, 127] width 33 height 8
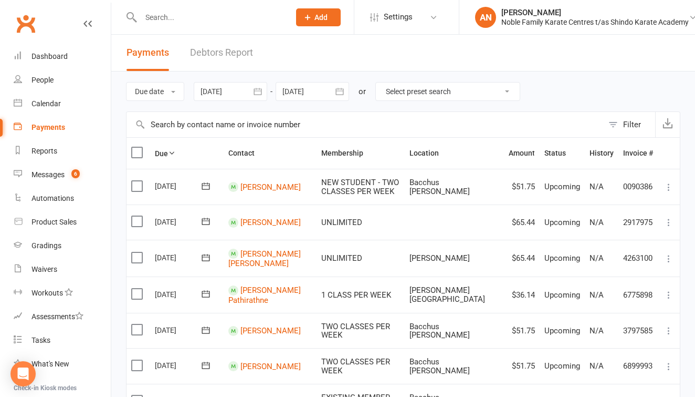
click at [241, 51] on link "Debtors Report" at bounding box center [221, 53] width 63 height 36
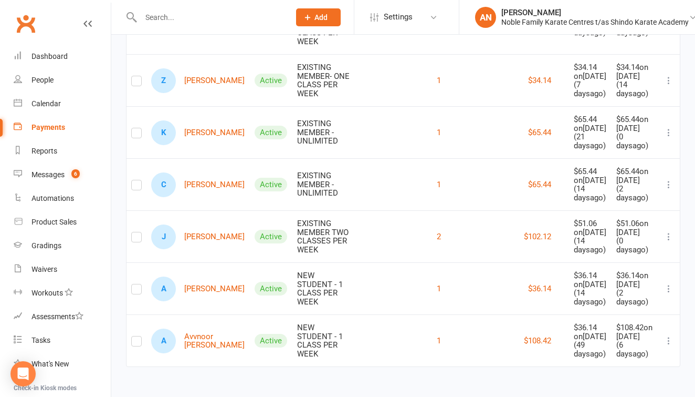
scroll to position [356, 0]
click at [200, 224] on link "J James Saunders" at bounding box center [197, 236] width 93 height 25
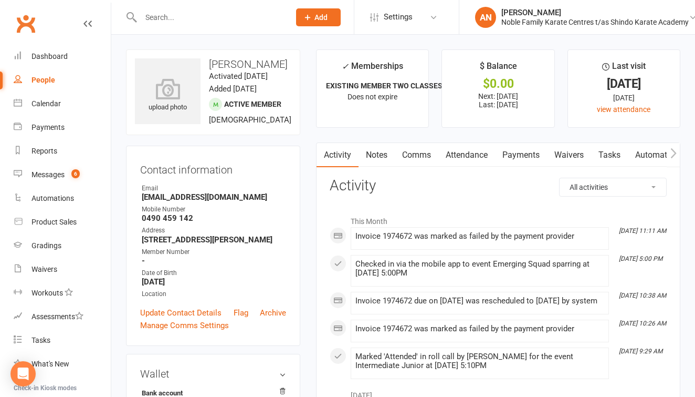
click at [525, 153] on link "Payments" at bounding box center [521, 155] width 52 height 24
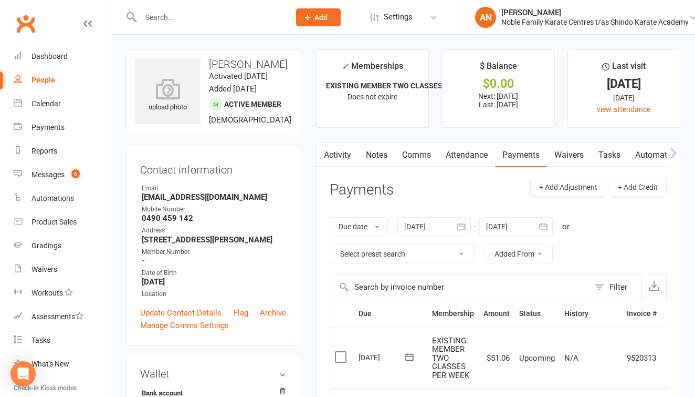
click at [462, 223] on icon "button" at bounding box center [461, 226] width 11 height 11
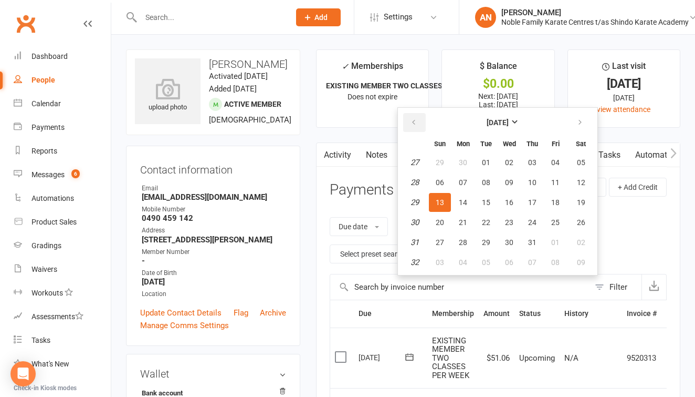
click at [417, 122] on icon "button" at bounding box center [413, 122] width 7 height 8
click at [442, 161] on span "01" at bounding box center [440, 162] width 8 height 8
type input "01 Jun 2025"
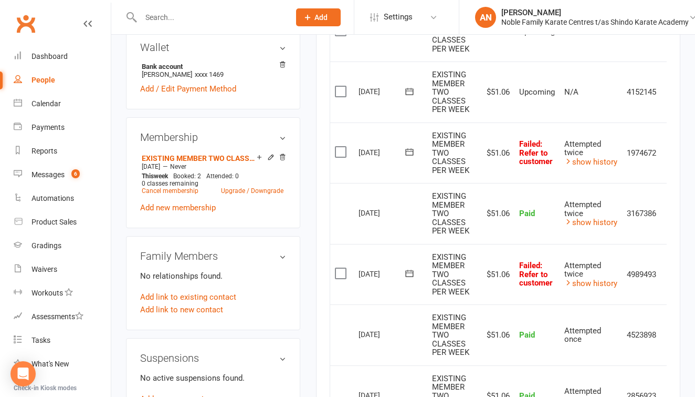
scroll to position [318, 0]
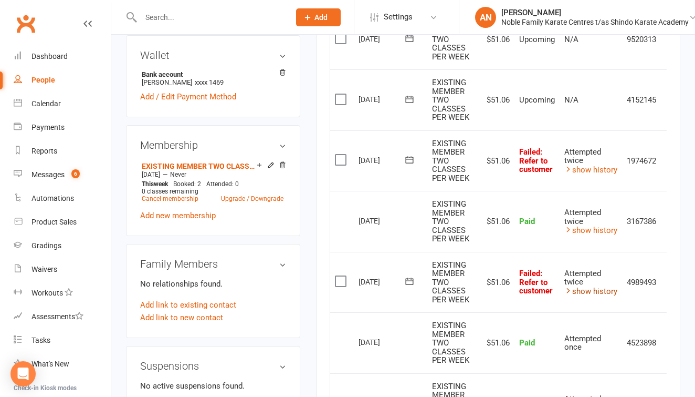
click at [586, 286] on link "show history" at bounding box center [591, 290] width 53 height 9
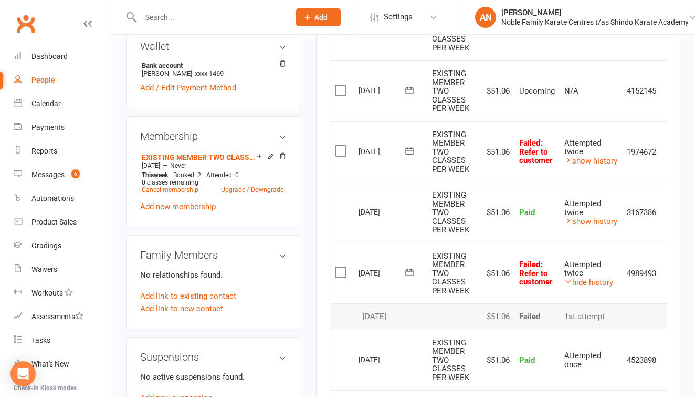
scroll to position [328, 0]
click at [593, 155] on link "show history" at bounding box center [591, 159] width 53 height 9
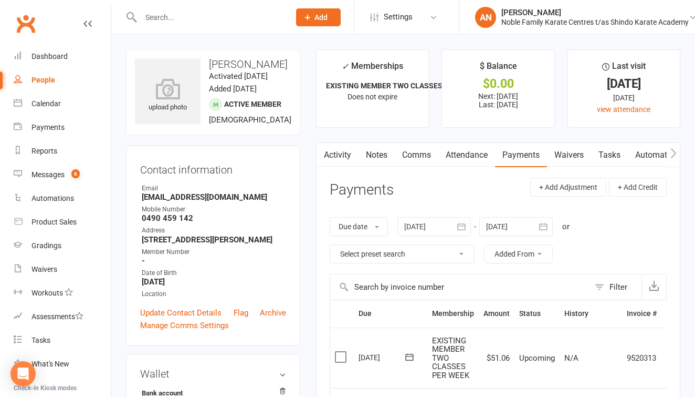
scroll to position [0, 0]
click at [58, 122] on link "Payments" at bounding box center [62, 128] width 97 height 24
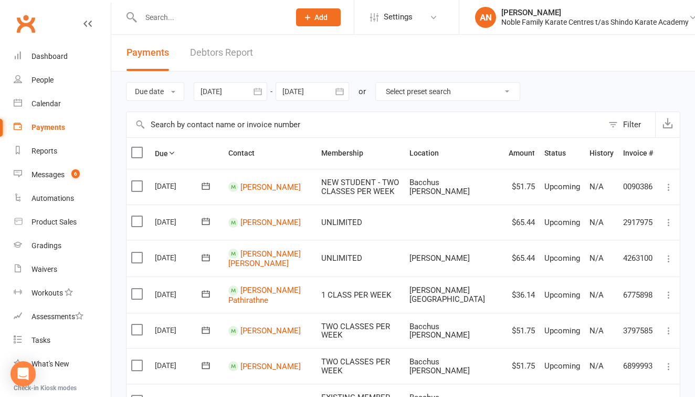
click at [220, 50] on link "Debtors Report" at bounding box center [221, 53] width 63 height 36
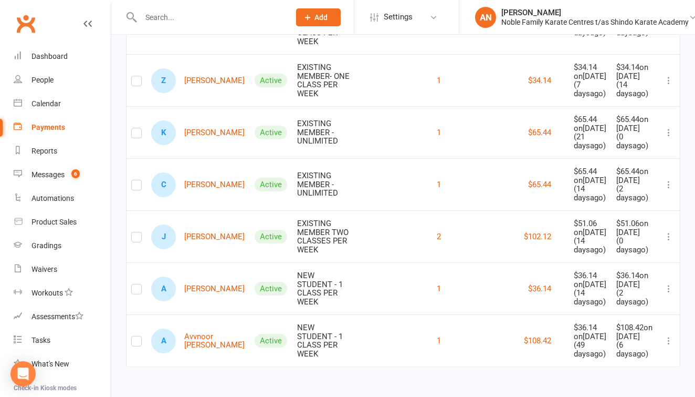
scroll to position [356, 0]
click at [196, 276] on link "A Ayrton Sollitt" at bounding box center [197, 288] width 93 height 25
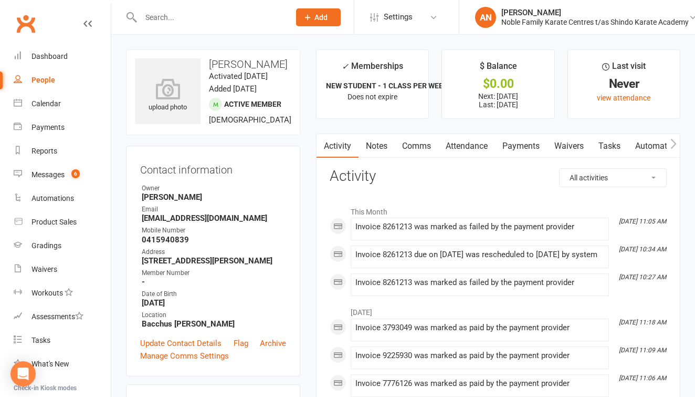
click at [525, 144] on link "Payments" at bounding box center [521, 146] width 52 height 24
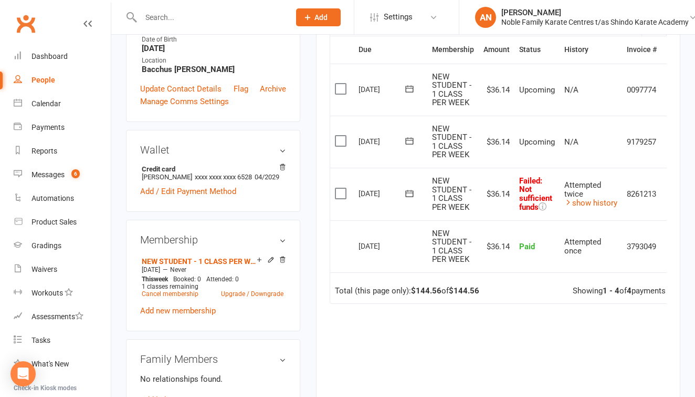
scroll to position [255, 0]
click at [586, 197] on link "show history" at bounding box center [591, 201] width 53 height 9
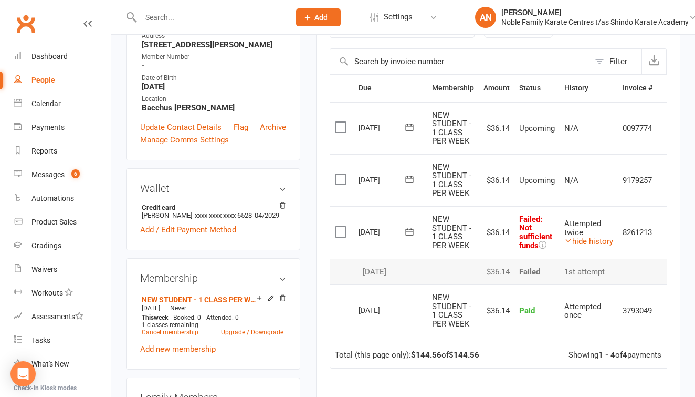
scroll to position [217, 0]
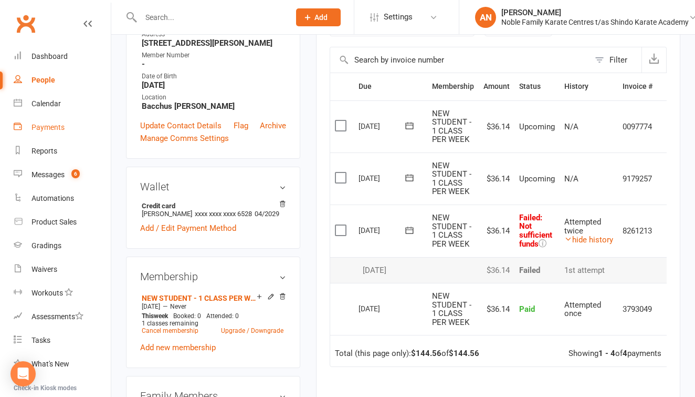
click at [47, 124] on div "Payments" at bounding box center [48, 127] width 33 height 8
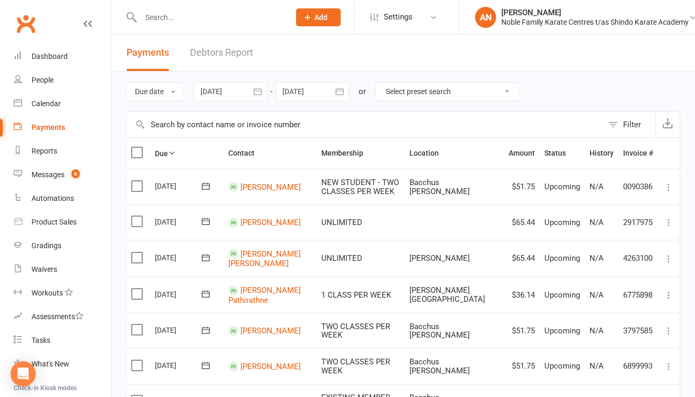
click at [227, 50] on link "Debtors Report" at bounding box center [221, 53] width 63 height 36
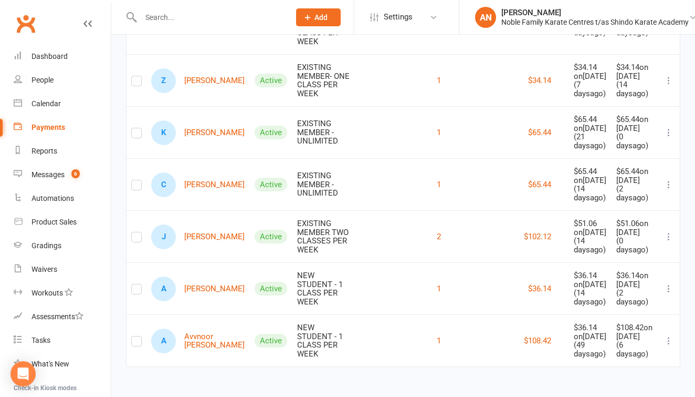
scroll to position [356, 0]
click at [199, 328] on link "A Avvnoor Uppal" at bounding box center [198, 340] width 94 height 25
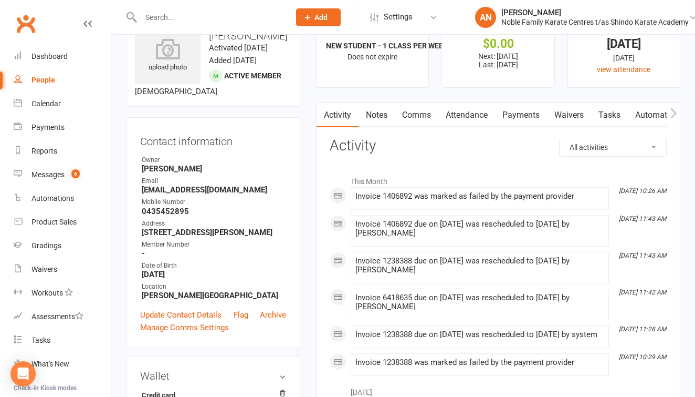
scroll to position [38, 0]
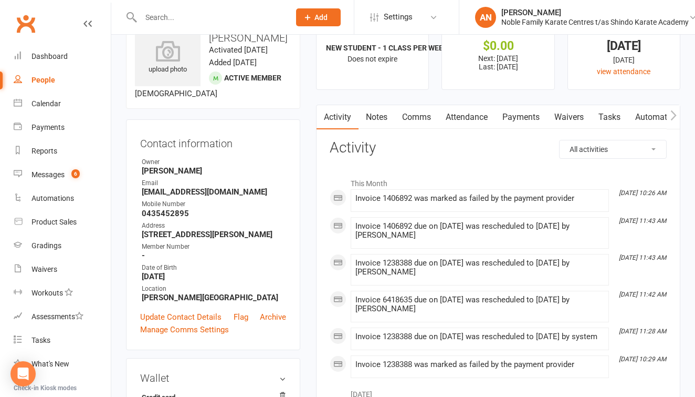
click at [517, 115] on link "Payments" at bounding box center [521, 117] width 52 height 24
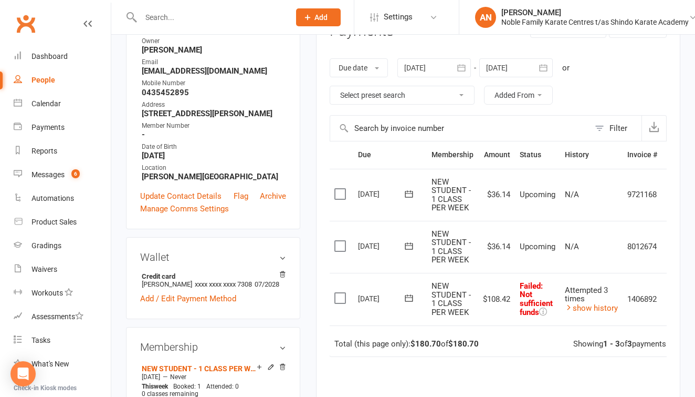
scroll to position [158, 0]
click at [595, 305] on link "show history" at bounding box center [591, 308] width 53 height 9
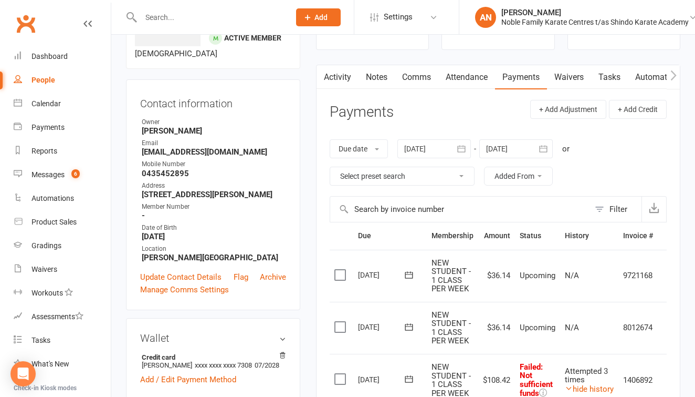
scroll to position [67, 0]
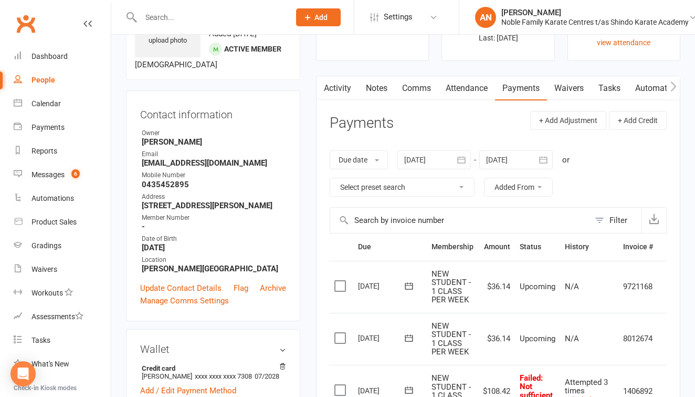
click at [428, 154] on div at bounding box center [435, 159] width 74 height 19
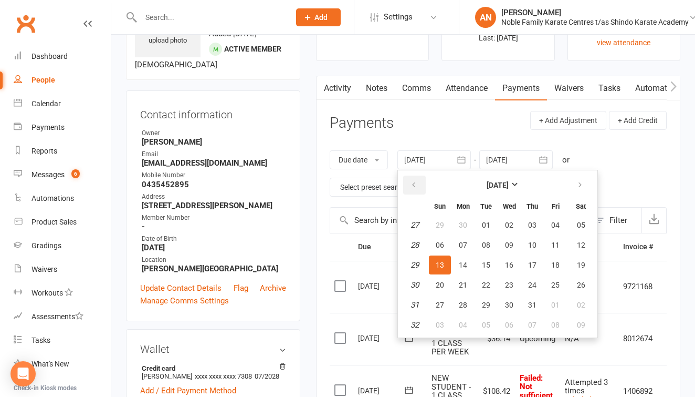
click at [415, 183] on icon "button" at bounding box center [413, 185] width 7 height 8
click at [444, 262] on span "11" at bounding box center [440, 264] width 8 height 8
type input "11 May 2025"
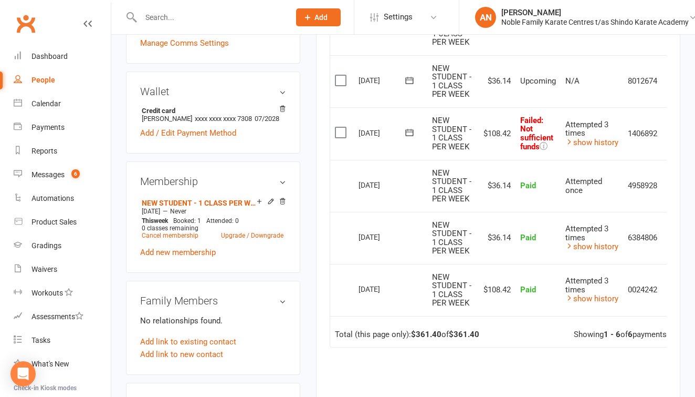
scroll to position [316, 0]
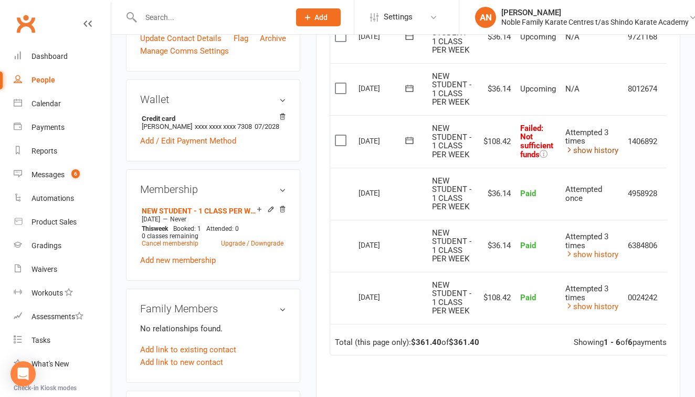
click at [595, 145] on link "show history" at bounding box center [592, 149] width 53 height 9
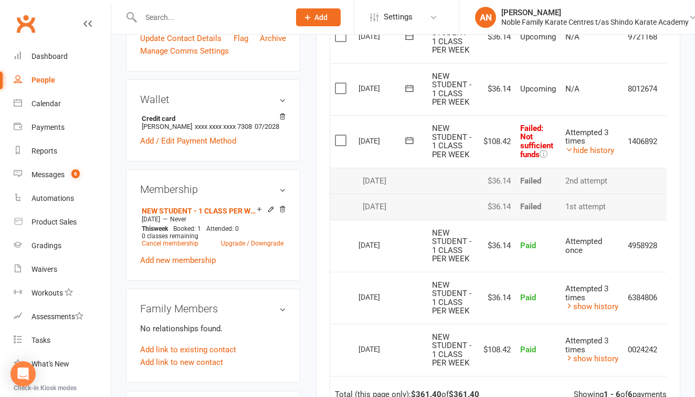
click at [322, 357] on div "Activity Notes Comms Attendance Payments Waivers Tasks Automations Gradings / P…" at bounding box center [498, 192] width 364 height 733
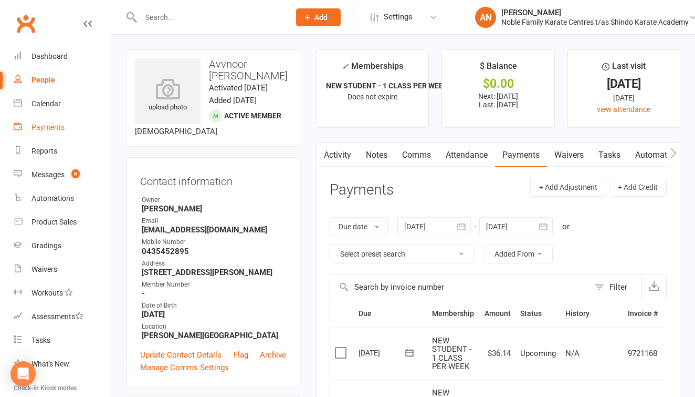
scroll to position [0, 0]
click at [59, 127] on div "Payments" at bounding box center [48, 127] width 33 height 8
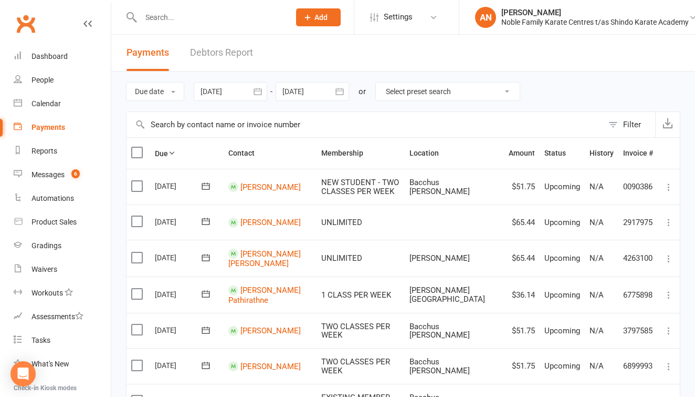
click at [239, 50] on link "Debtors Report" at bounding box center [221, 53] width 63 height 36
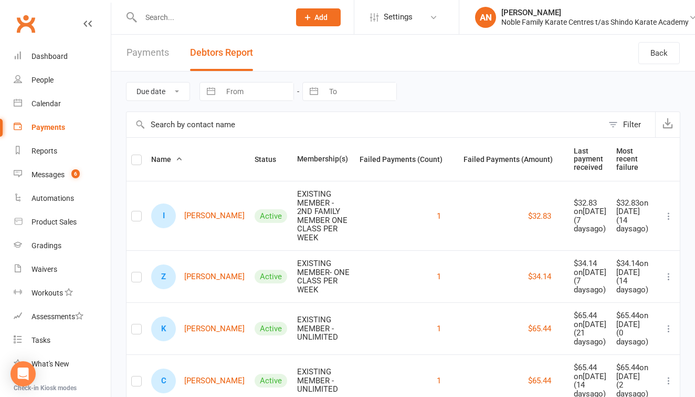
click at [203, 15] on input "text" at bounding box center [210, 17] width 145 height 15
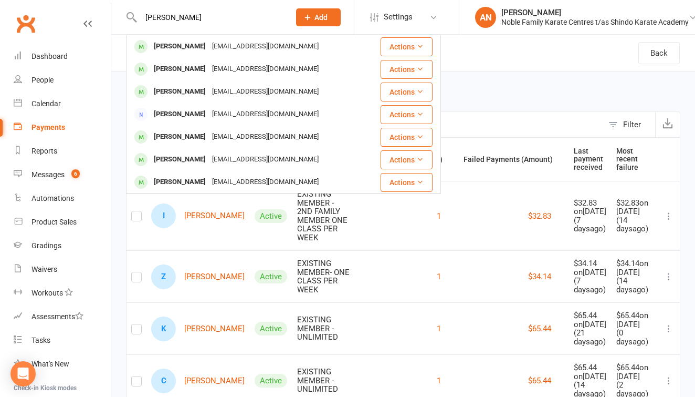
type input "Ella"
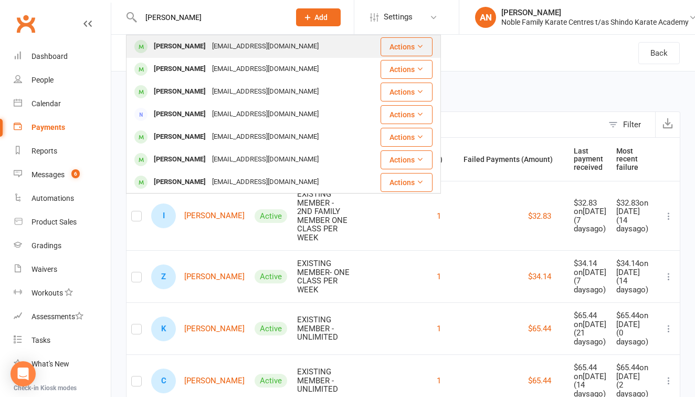
drag, startPoint x: 203, startPoint y: 15, endPoint x: 216, endPoint y: 44, distance: 31.7
click at [216, 44] on div "eric_2010s@yahoo.com.au" at bounding box center [265, 46] width 113 height 15
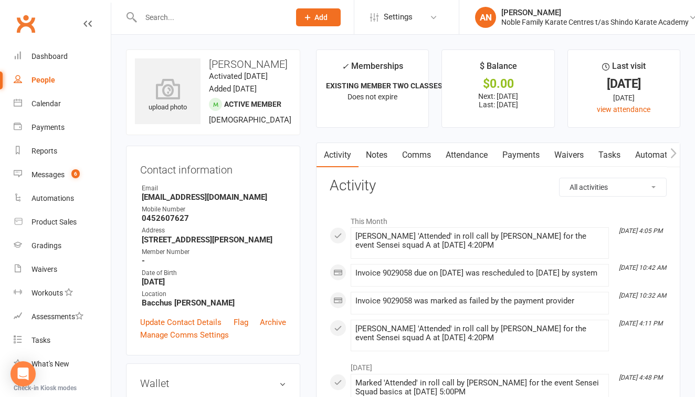
click at [514, 153] on link "Payments" at bounding box center [521, 155] width 52 height 24
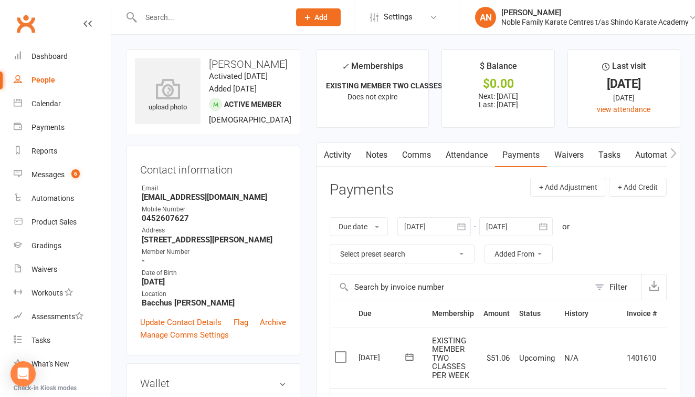
click at [160, 12] on input "text" at bounding box center [210, 17] width 145 height 15
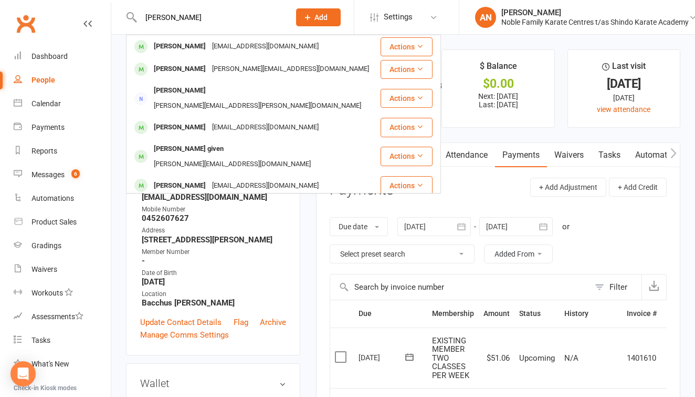
type input "Oliver"
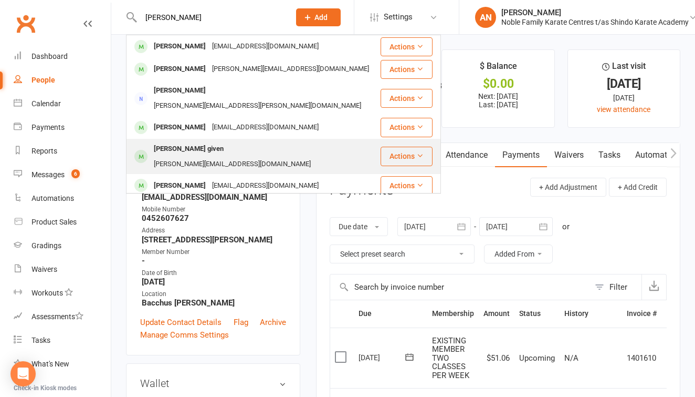
drag, startPoint x: 179, startPoint y: 33, endPoint x: 200, endPoint y: 138, distance: 107.1
click at [200, 141] on div "Oliver Singarella given" at bounding box center [189, 148] width 76 height 15
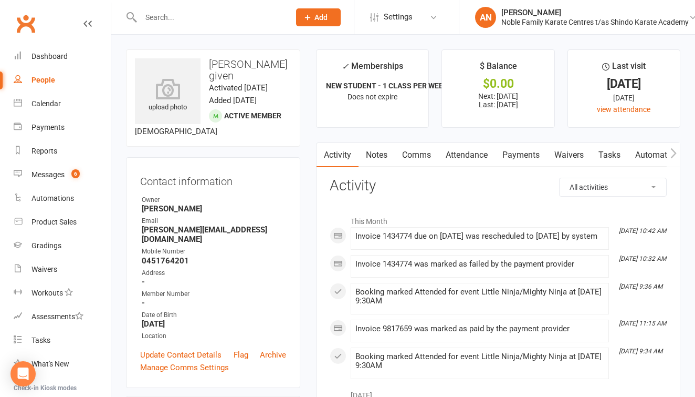
click at [518, 153] on link "Payments" at bounding box center [521, 155] width 52 height 24
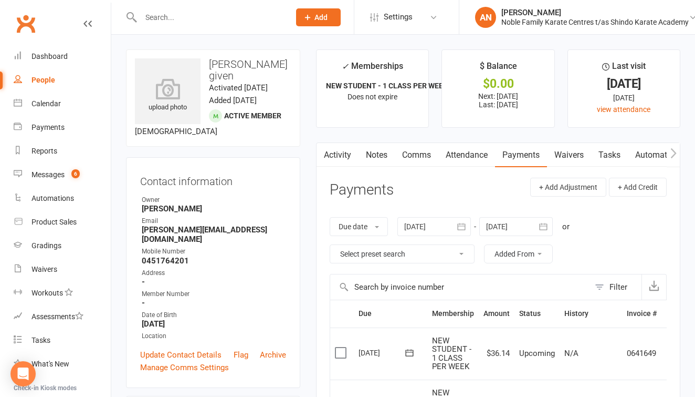
click at [171, 23] on input "text" at bounding box center [210, 17] width 145 height 15
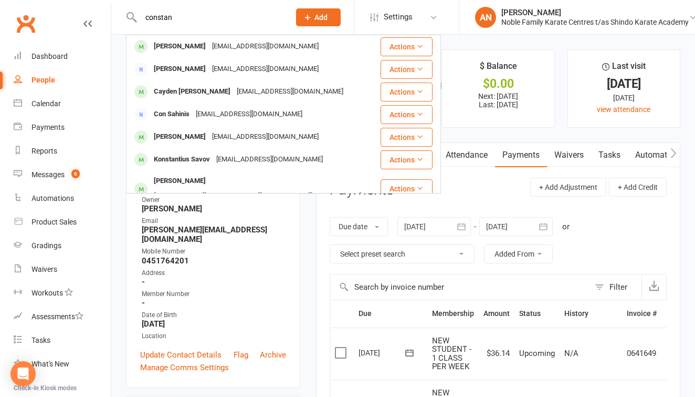
type input "constan"
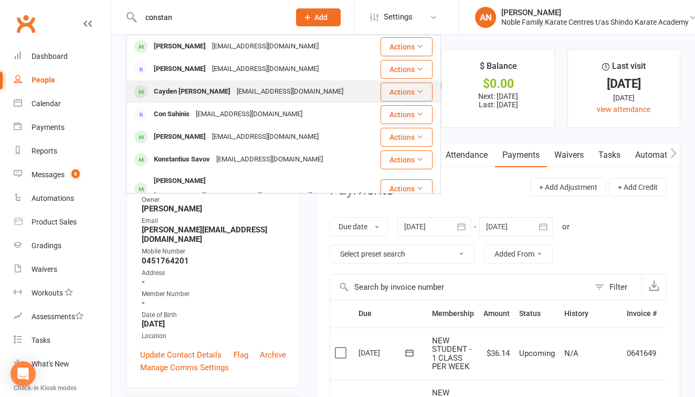
drag, startPoint x: 171, startPoint y: 20, endPoint x: 186, endPoint y: 93, distance: 74.1
click at [186, 93] on div "Cayden Constantinou" at bounding box center [192, 91] width 83 height 15
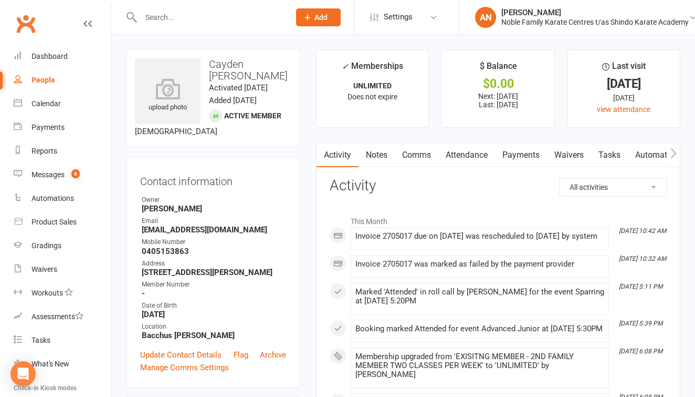
click at [516, 151] on link "Payments" at bounding box center [521, 155] width 52 height 24
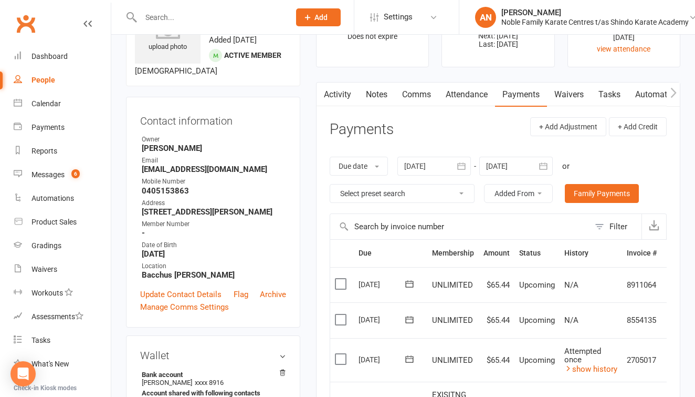
scroll to position [9, 0]
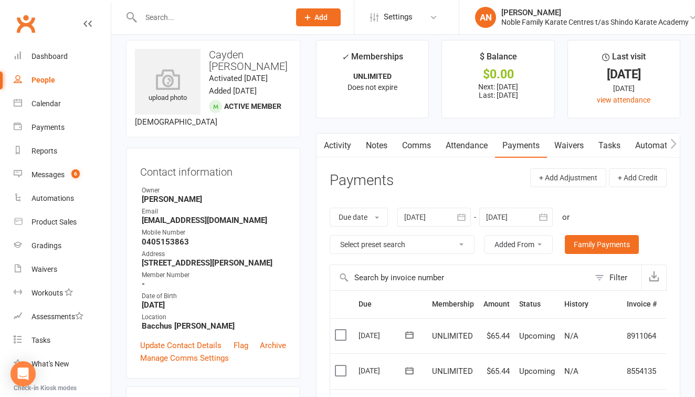
click at [163, 19] on input "text" at bounding box center [210, 17] width 145 height 15
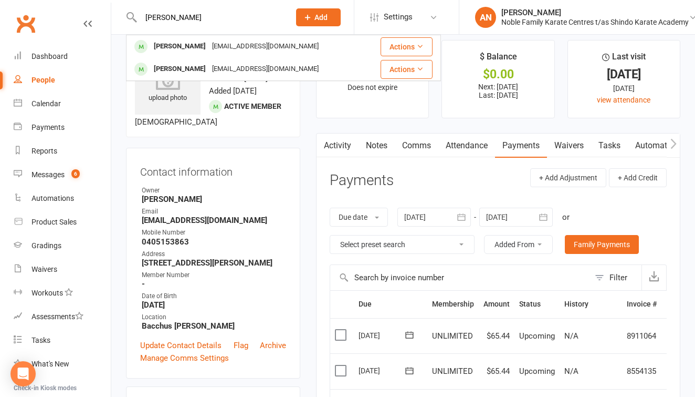
type input "Devenny"
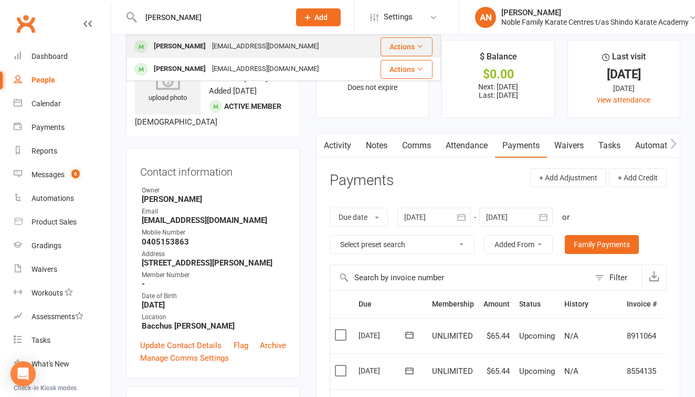
drag, startPoint x: 172, startPoint y: 34, endPoint x: 190, endPoint y: 45, distance: 21.0
click at [190, 45] on div "James Devenny" at bounding box center [180, 46] width 58 height 15
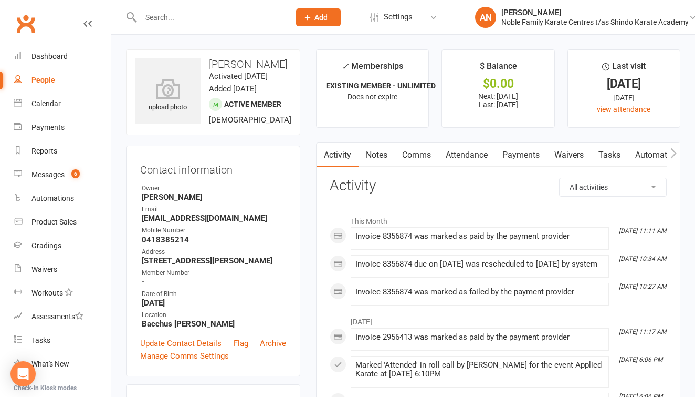
click at [517, 152] on link "Payments" at bounding box center [521, 155] width 52 height 24
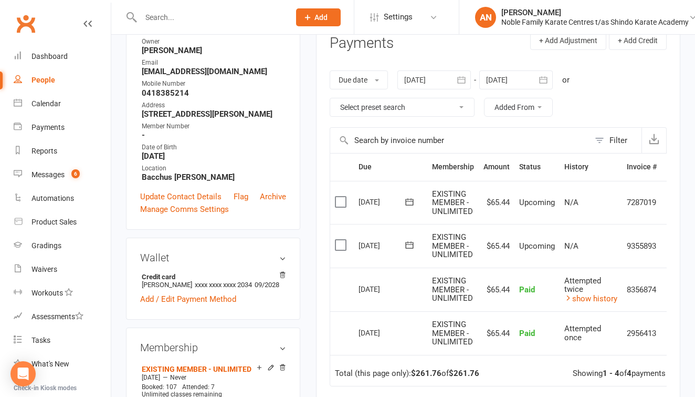
scroll to position [146, 0]
click at [179, 19] on input "text" at bounding box center [210, 17] width 145 height 15
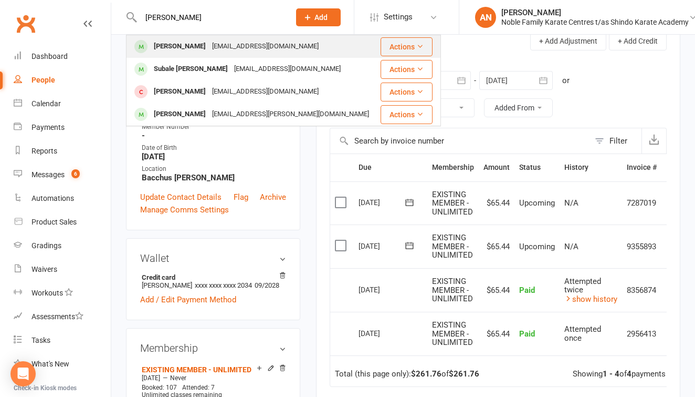
type input "basnet"
click at [193, 45] on div "Leona Basnet" at bounding box center [180, 46] width 58 height 15
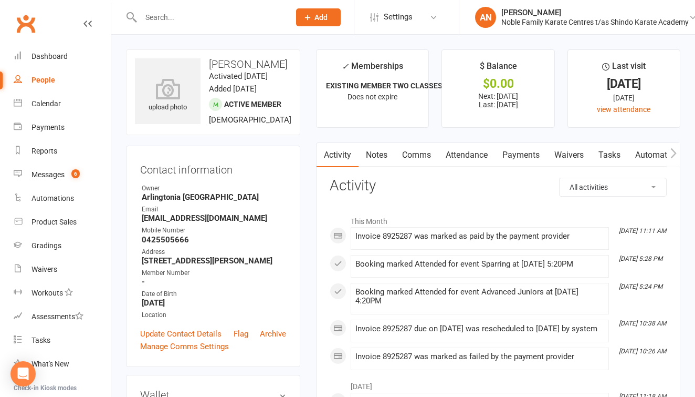
click at [526, 153] on link "Payments" at bounding box center [521, 155] width 52 height 24
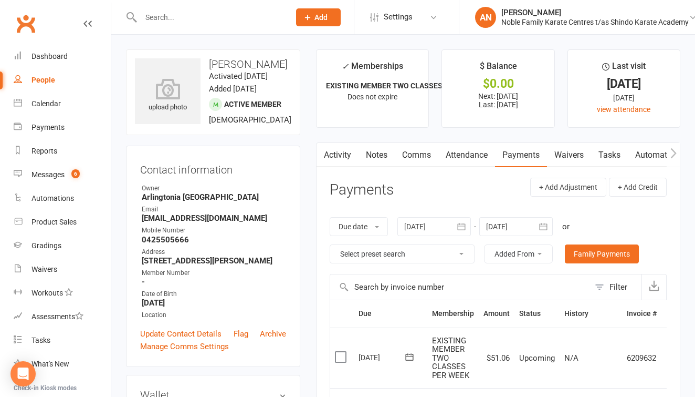
click at [160, 19] on input "text" at bounding box center [210, 17] width 145 height 15
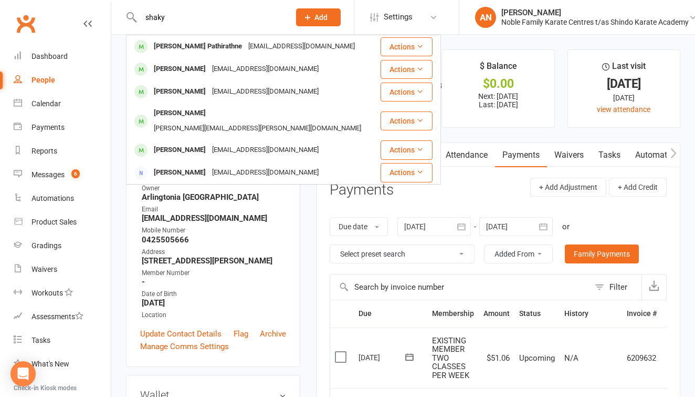
type input "shaky"
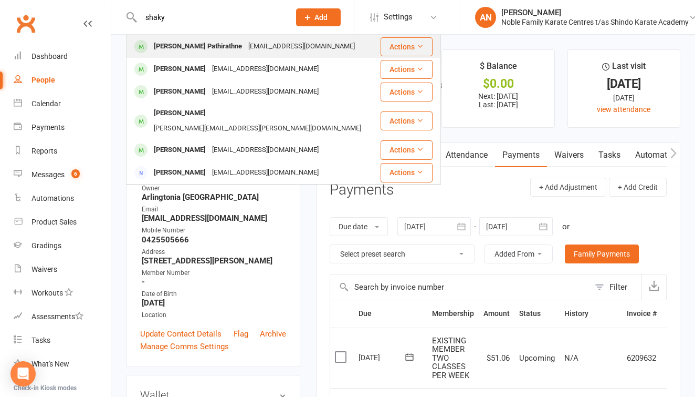
drag, startPoint x: 179, startPoint y: 29, endPoint x: 195, endPoint y: 45, distance: 23.4
click at [195, 45] on div "Shakya Pathirathne" at bounding box center [198, 46] width 95 height 15
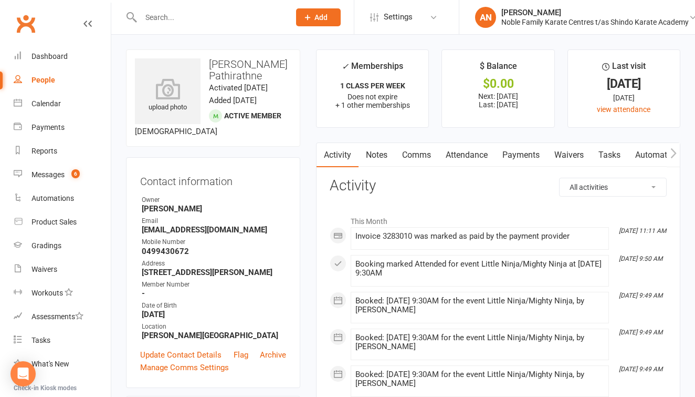
click at [524, 151] on link "Payments" at bounding box center [521, 155] width 52 height 24
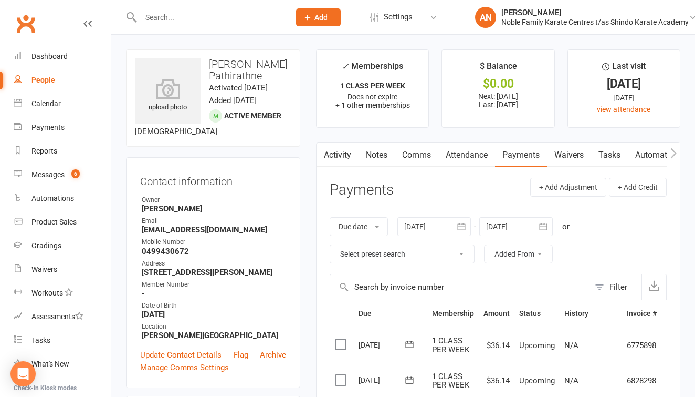
click at [173, 20] on input "text" at bounding box center [210, 17] width 145 height 15
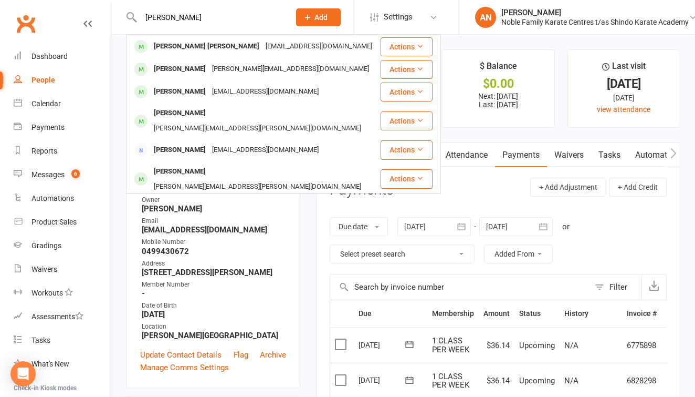
type input "Connor"
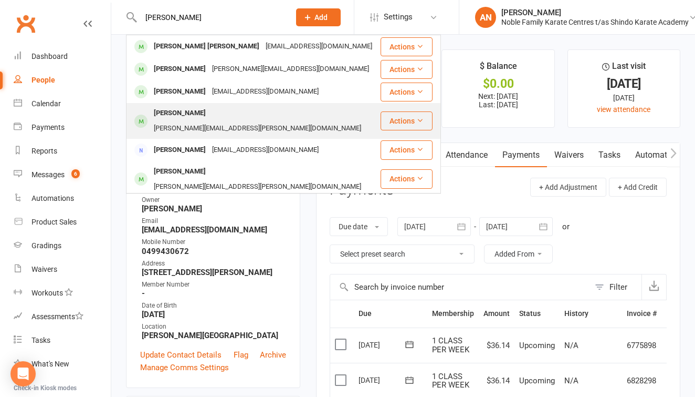
drag, startPoint x: 183, startPoint y: 32, endPoint x: 206, endPoint y: 112, distance: 84.1
click at [206, 121] on div "veronica.panganiban@yahoo.com" at bounding box center [258, 128] width 214 height 15
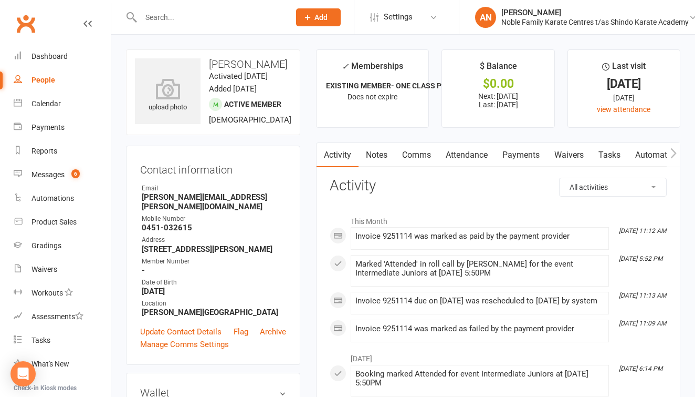
click at [517, 153] on link "Payments" at bounding box center [521, 155] width 52 height 24
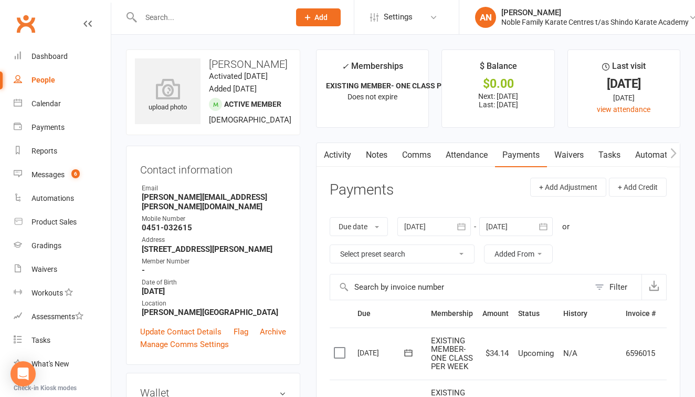
click at [161, 12] on input "text" at bounding box center [210, 17] width 145 height 15
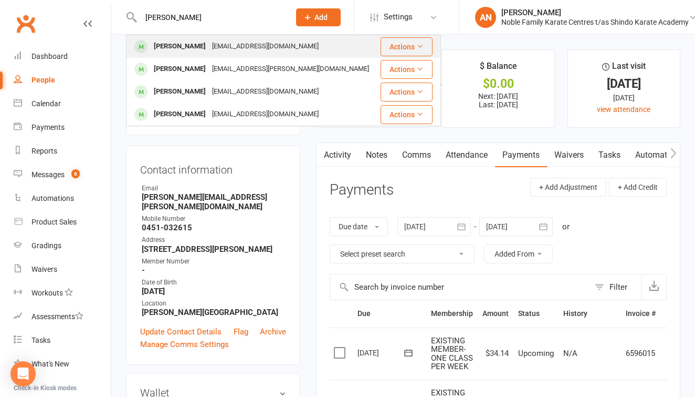
type input "billie"
click at [209, 46] on div "shantellkb05@gmail.com" at bounding box center [265, 46] width 113 height 15
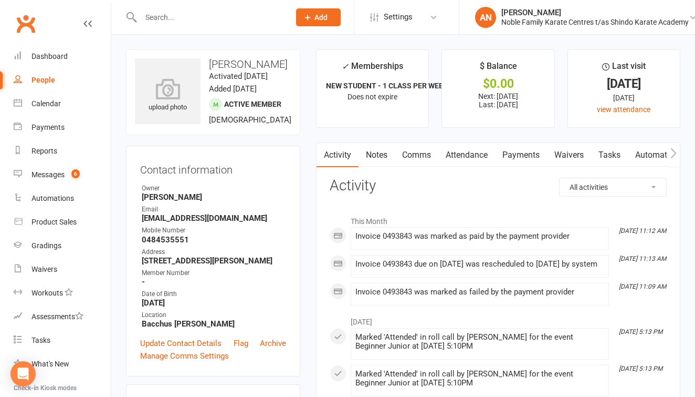
click at [518, 152] on link "Payments" at bounding box center [521, 155] width 52 height 24
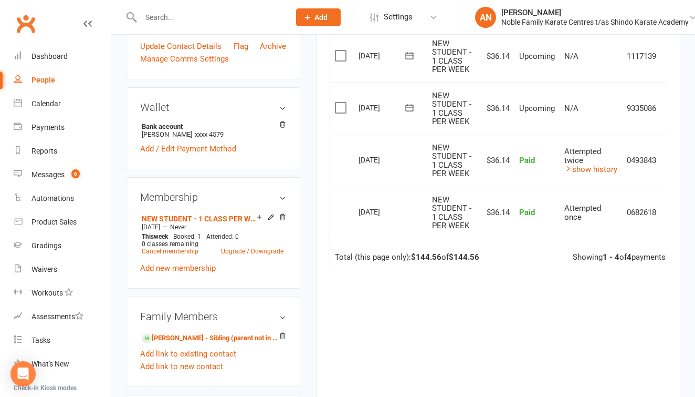
scroll to position [294, 0]
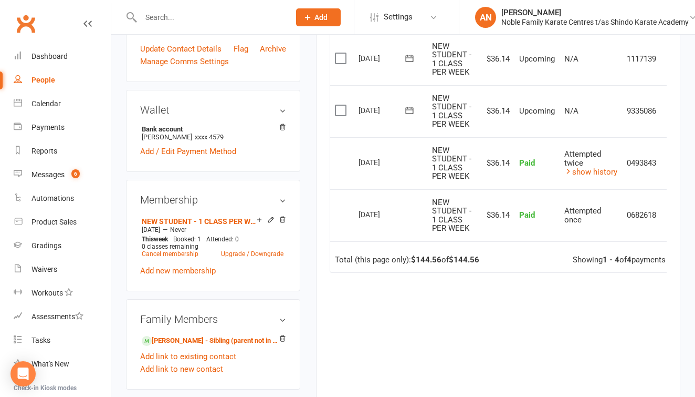
click at [174, 17] on input "text" at bounding box center [210, 17] width 145 height 15
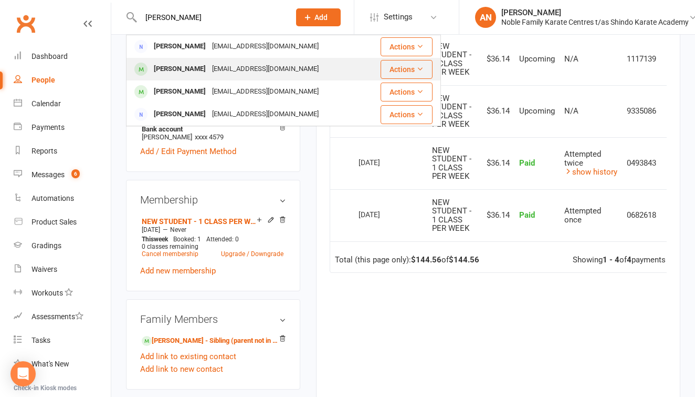
type input "travers"
click at [209, 71] on div "trnix@hotmail.com" at bounding box center [265, 68] width 113 height 15
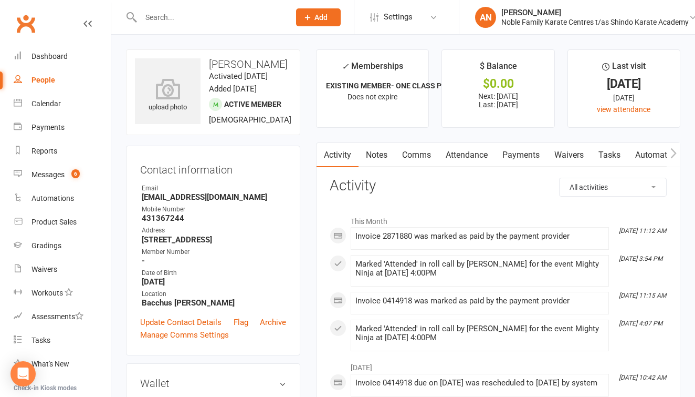
click at [534, 154] on link "Payments" at bounding box center [521, 155] width 52 height 24
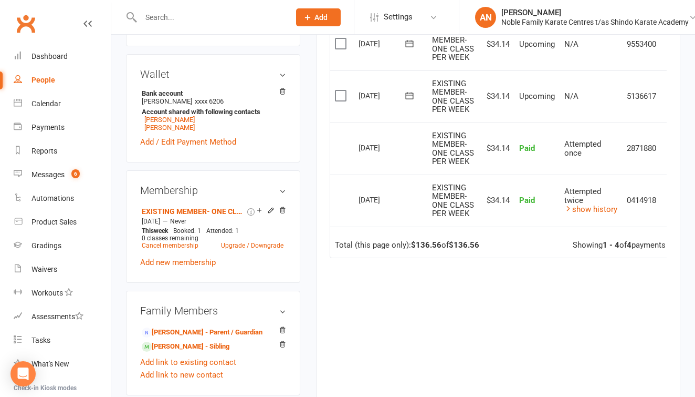
scroll to position [321, 0]
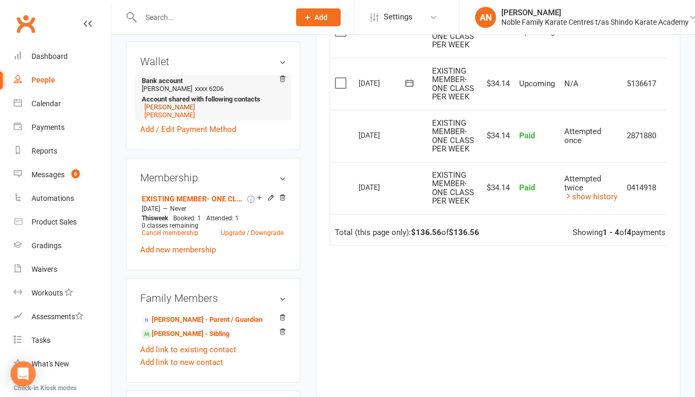
click at [182, 111] on link "Josephine Travers" at bounding box center [169, 107] width 50 height 8
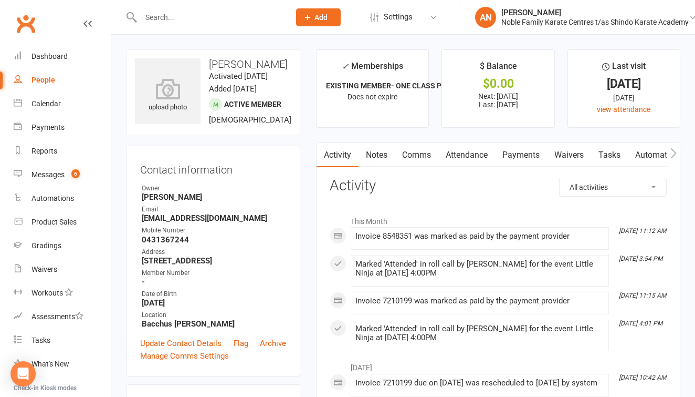
click at [523, 150] on link "Payments" at bounding box center [521, 155] width 52 height 24
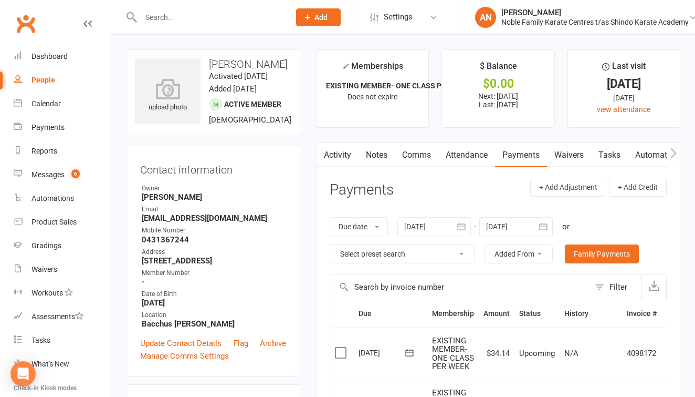
click at [165, 16] on input "text" at bounding box center [210, 17] width 145 height 15
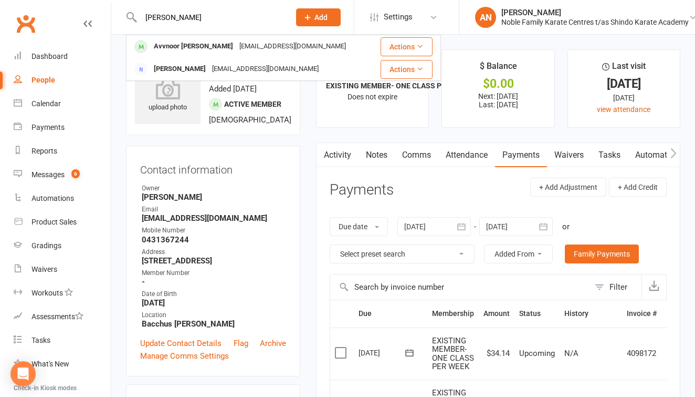
type input "appal"
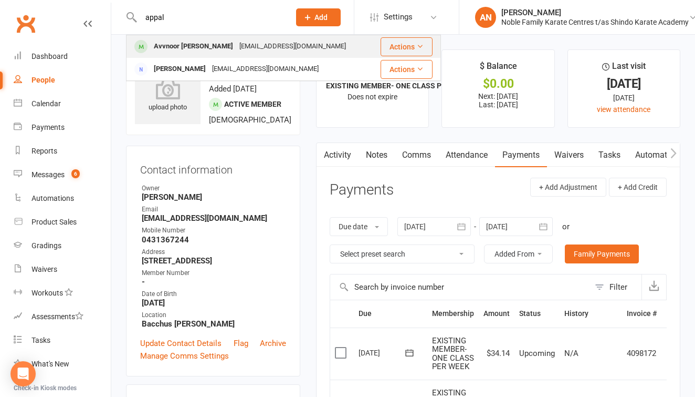
drag, startPoint x: 171, startPoint y: 35, endPoint x: 183, endPoint y: 45, distance: 15.6
click at [183, 45] on div "Avvnoor Uppal" at bounding box center [194, 46] width 86 height 15
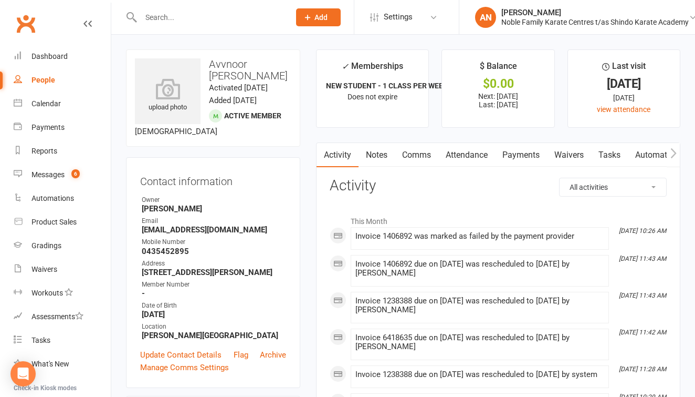
click at [526, 151] on link "Payments" at bounding box center [521, 155] width 52 height 24
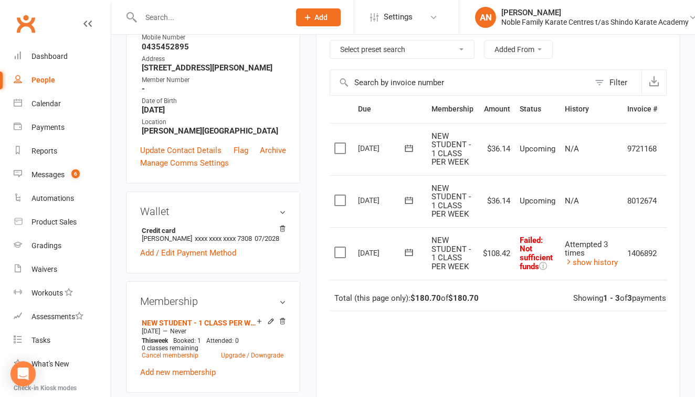
scroll to position [204, 0]
click at [410, 247] on icon at bounding box center [409, 252] width 11 height 11
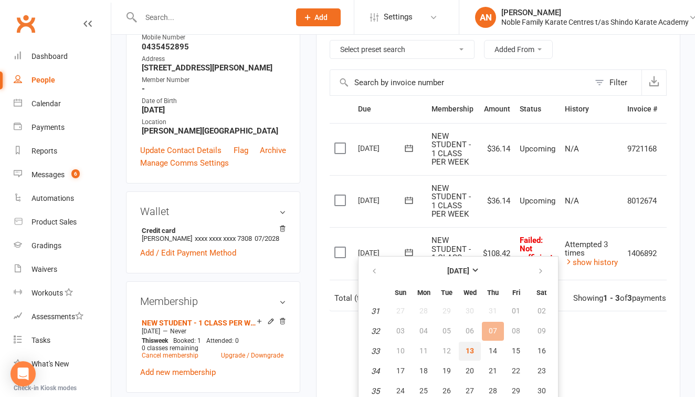
click at [467, 349] on span "13" at bounding box center [470, 350] width 8 height 8
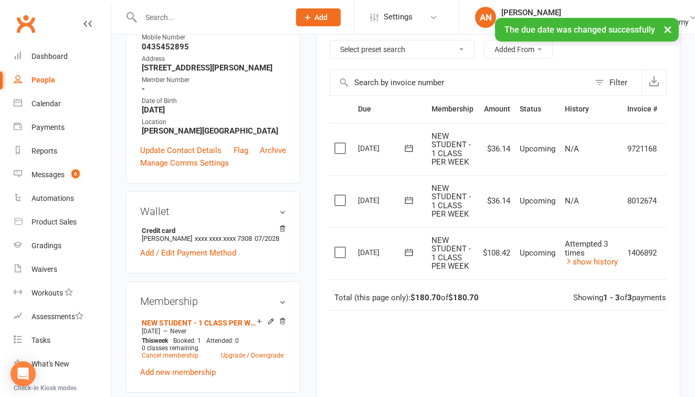
click at [409, 196] on icon at bounding box center [409, 199] width 8 height 7
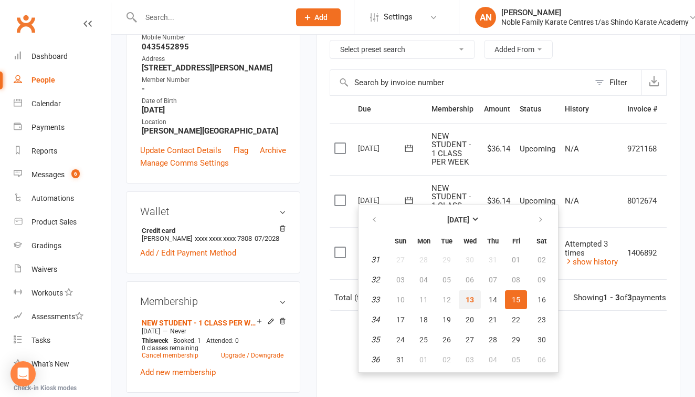
click at [470, 298] on span "13" at bounding box center [470, 299] width 8 height 8
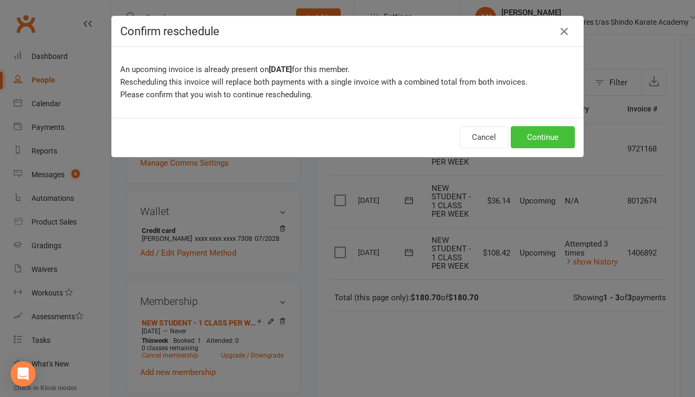
click at [538, 135] on button "Continue" at bounding box center [543, 137] width 64 height 22
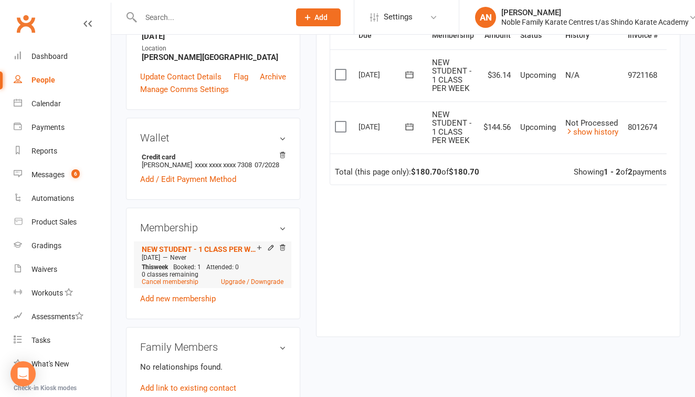
scroll to position [276, 0]
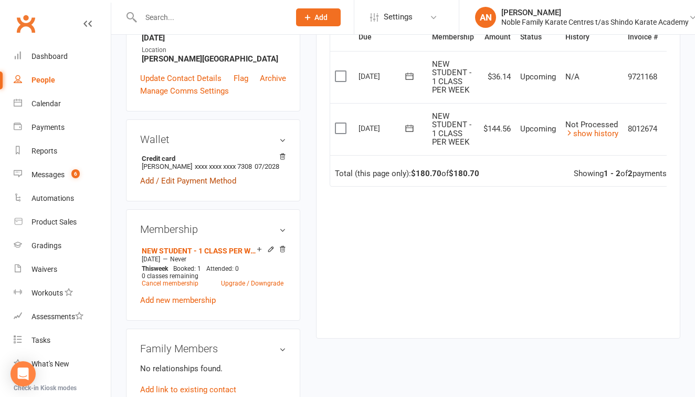
click at [202, 185] on link "Add / Edit Payment Method" at bounding box center [188, 180] width 96 height 13
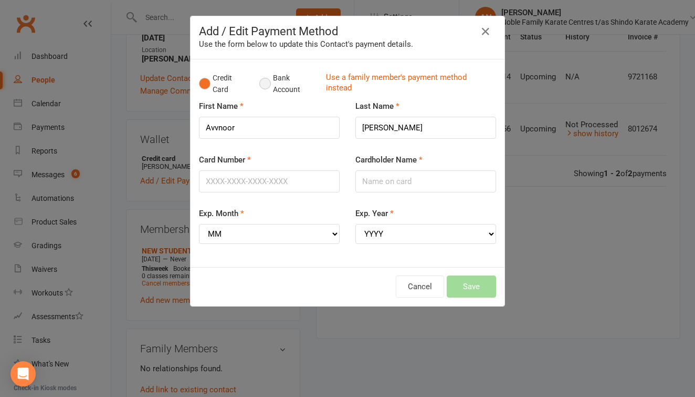
click at [267, 82] on button "Bank Account" at bounding box center [288, 84] width 58 height 32
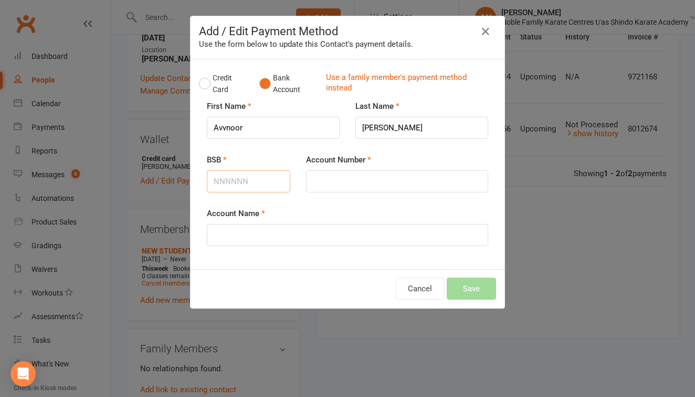
click at [255, 184] on input "BSB" at bounding box center [249, 181] width 84 height 22
type input "083520"
click at [320, 177] on input "Account Number" at bounding box center [397, 181] width 182 height 22
type input "227347076"
click at [258, 231] on input "Account Name" at bounding box center [347, 235] width 281 height 22
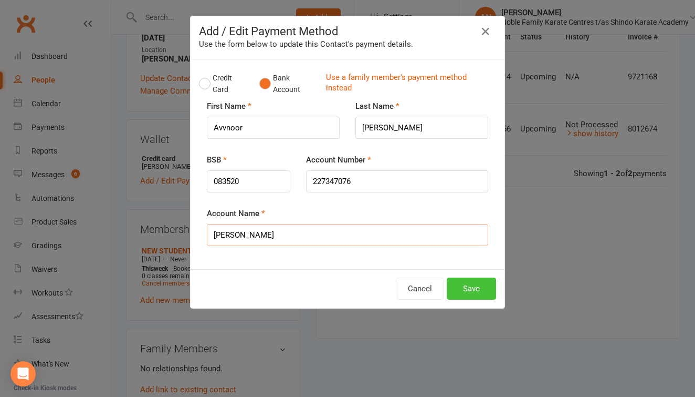
type input "Jaswinder Kaur"
click at [475, 289] on button "Save" at bounding box center [471, 288] width 49 height 22
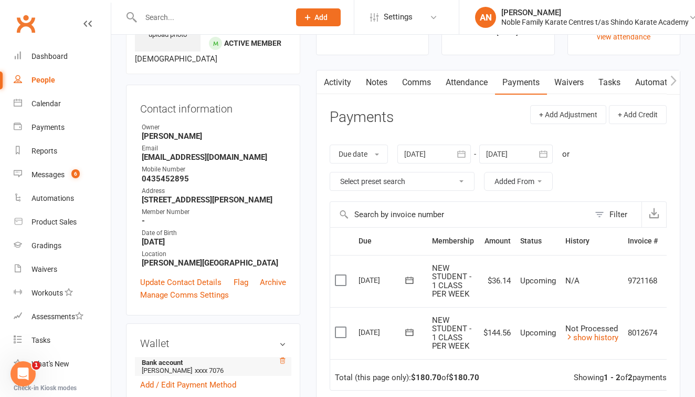
scroll to position [72, 0]
click at [411, 330] on icon at bounding box center [409, 332] width 11 height 11
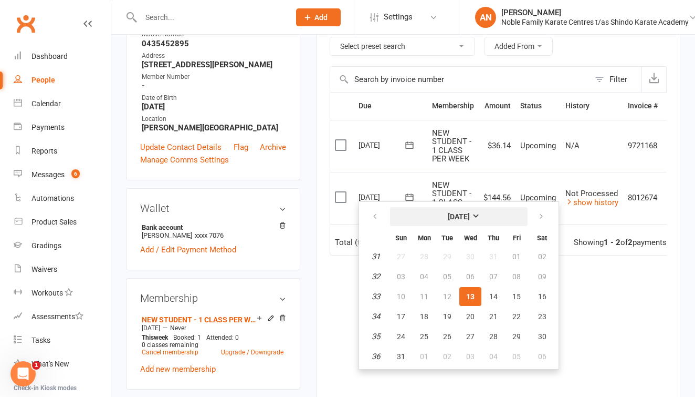
scroll to position [208, 0]
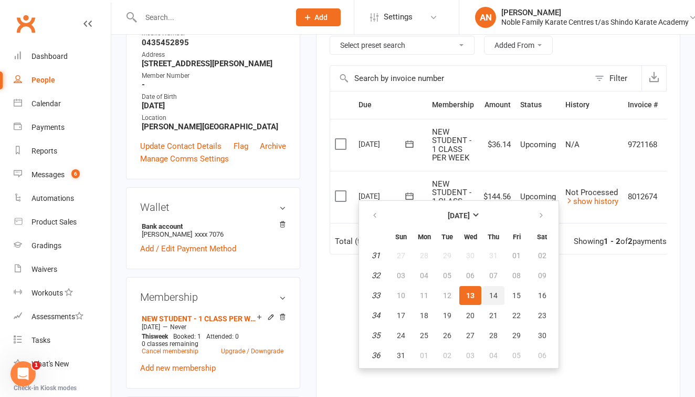
click at [493, 295] on span "14" at bounding box center [493, 295] width 8 height 8
